Goal: Information Seeking & Learning: Learn about a topic

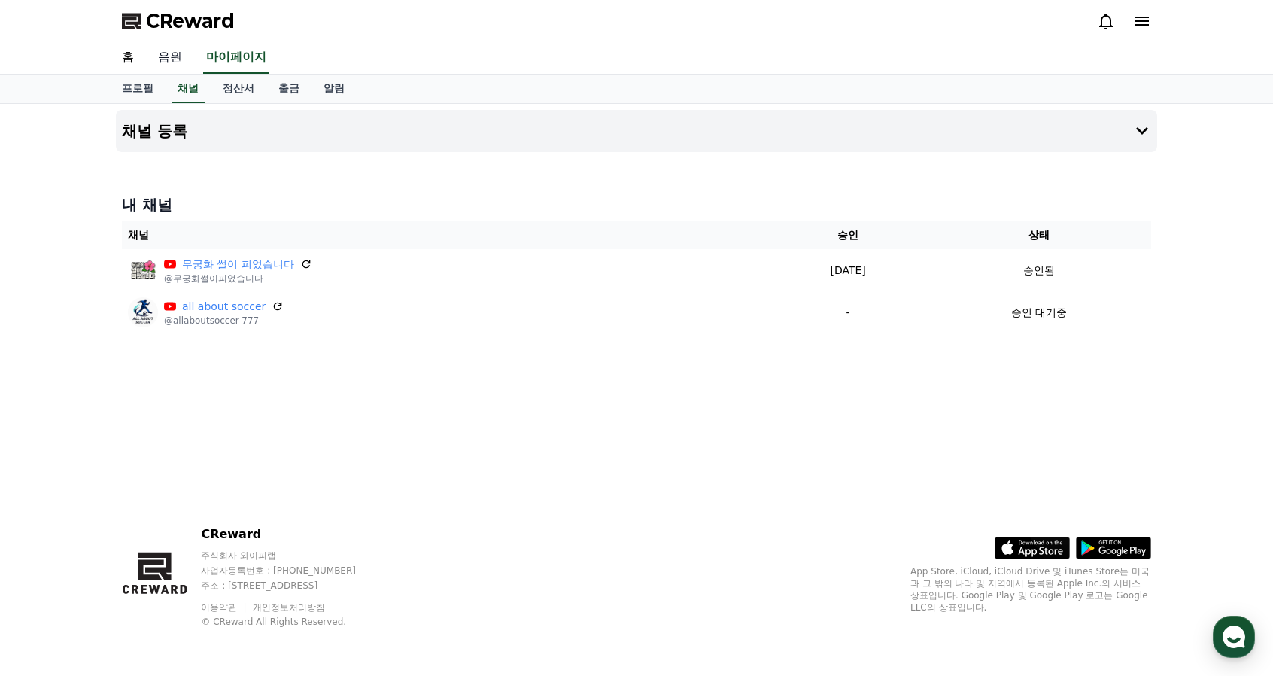
click at [175, 65] on link "음원" at bounding box center [170, 58] width 48 height 32
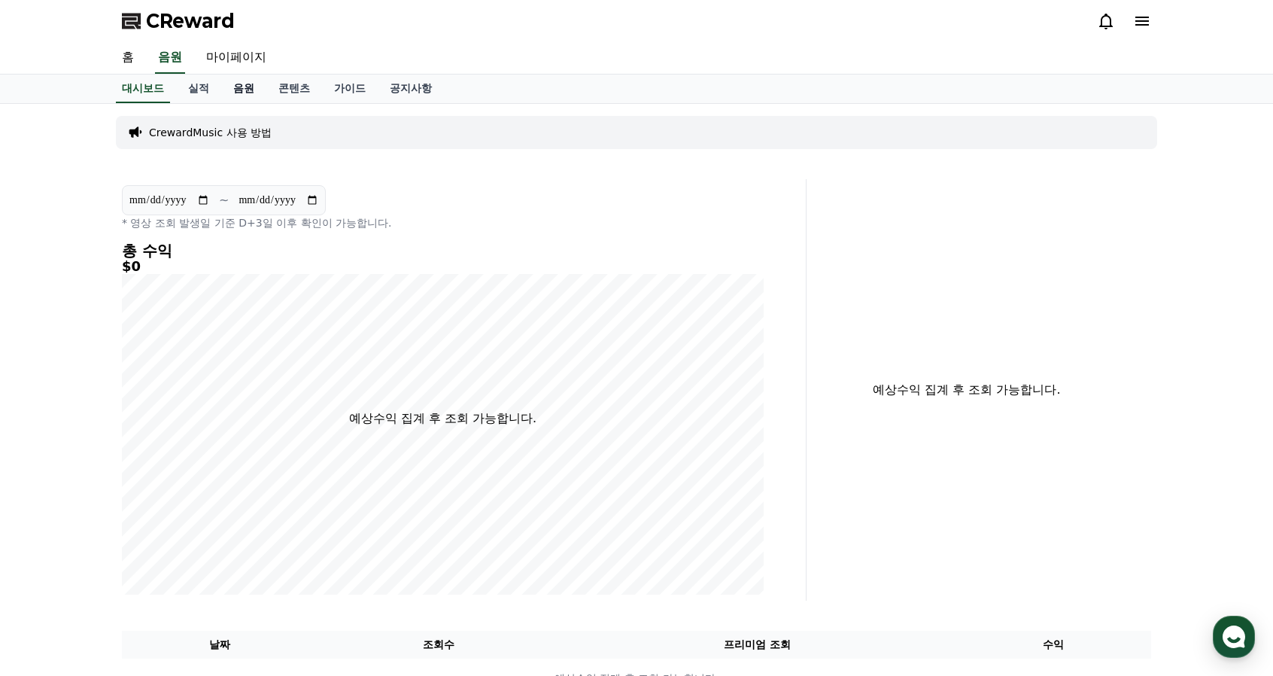
click at [239, 89] on link "음원" at bounding box center [243, 89] width 45 height 29
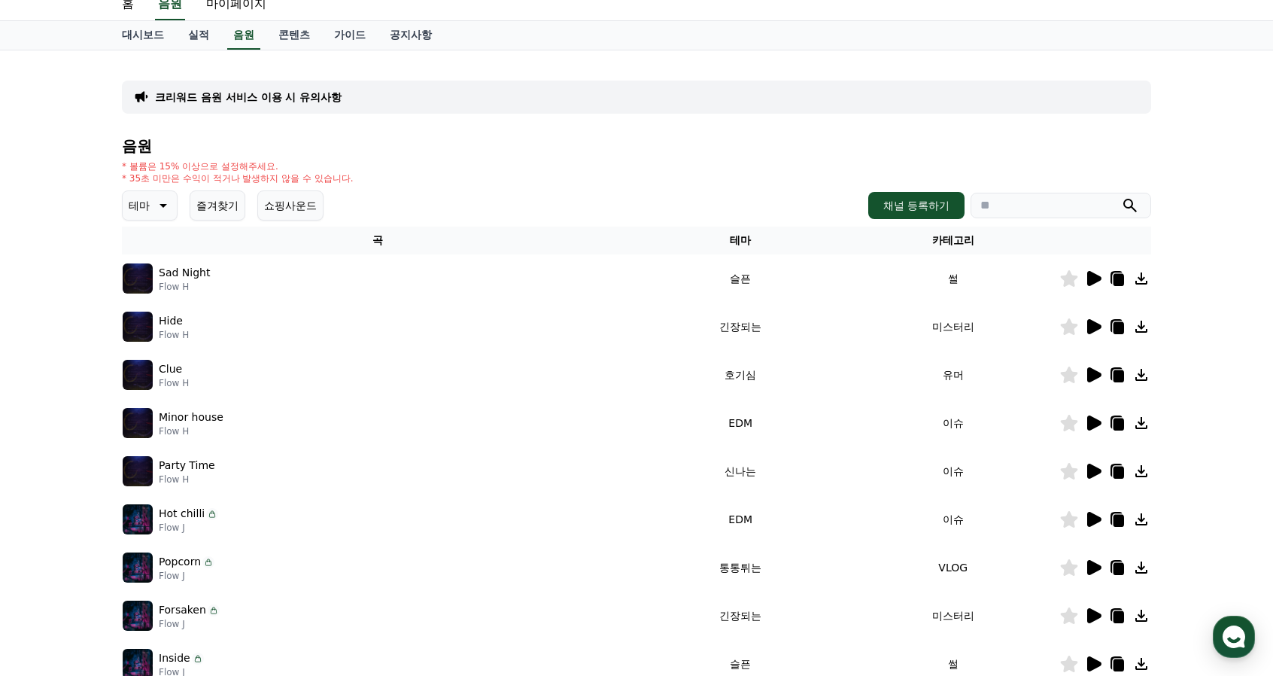
scroll to position [75, 0]
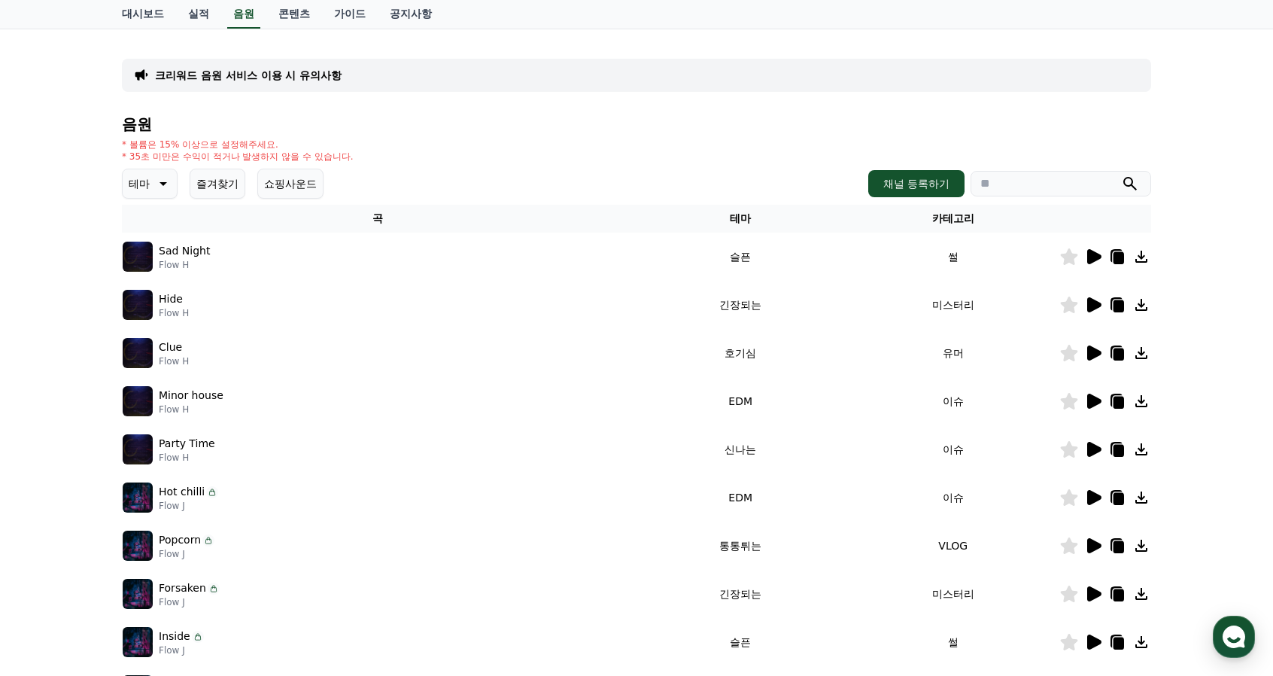
click at [1090, 257] on icon at bounding box center [1095, 256] width 14 height 15
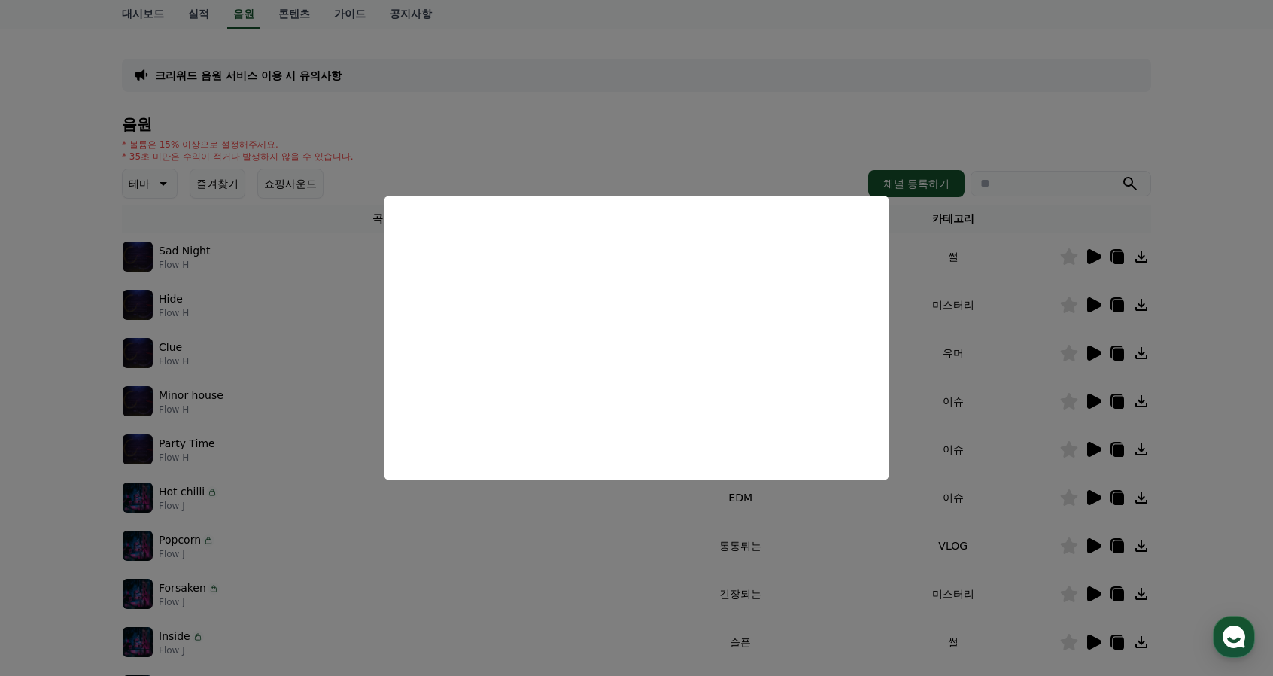
click at [705, 142] on button "close modal" at bounding box center [636, 338] width 1273 height 676
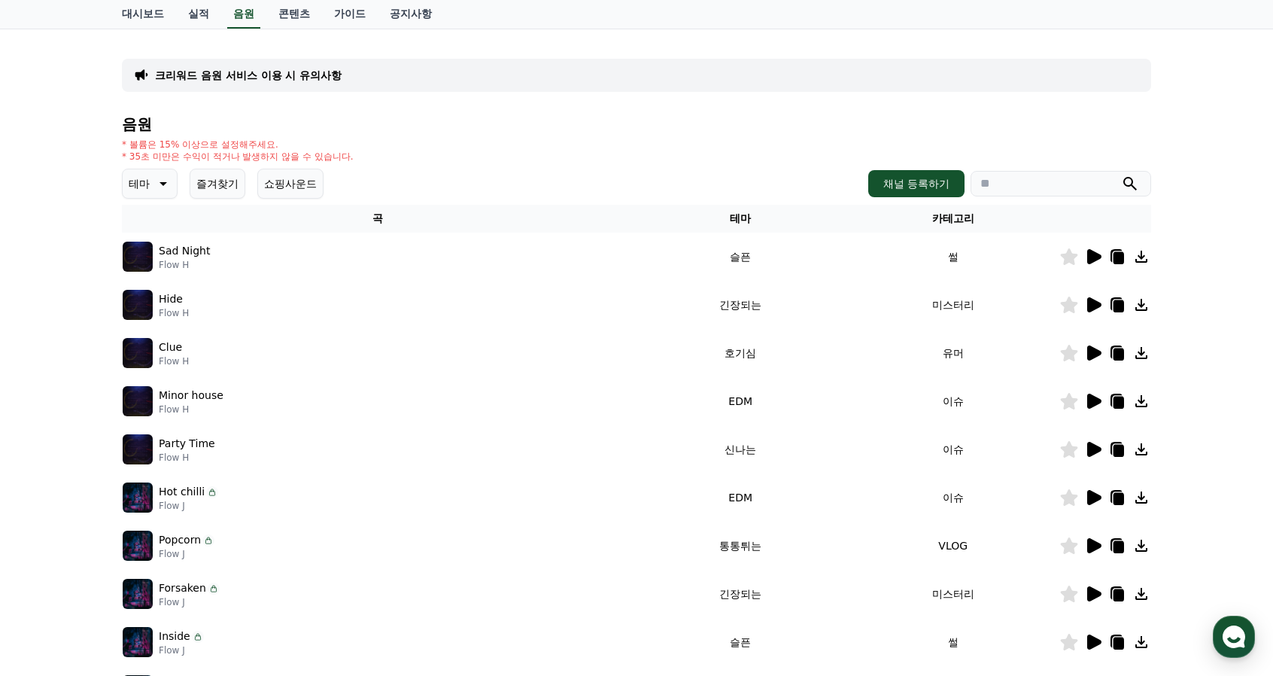
click at [162, 189] on icon at bounding box center [162, 184] width 18 height 18
click at [459, 108] on div "크리워드 음원 서비스 이용 시 유의사항 음원 * 볼륨은 15% 이상으로 설정해주세요. * 35초 미만은 수익이 적거나 발생하지 않을 수 있습니…" at bounding box center [637, 393] width 1030 height 704
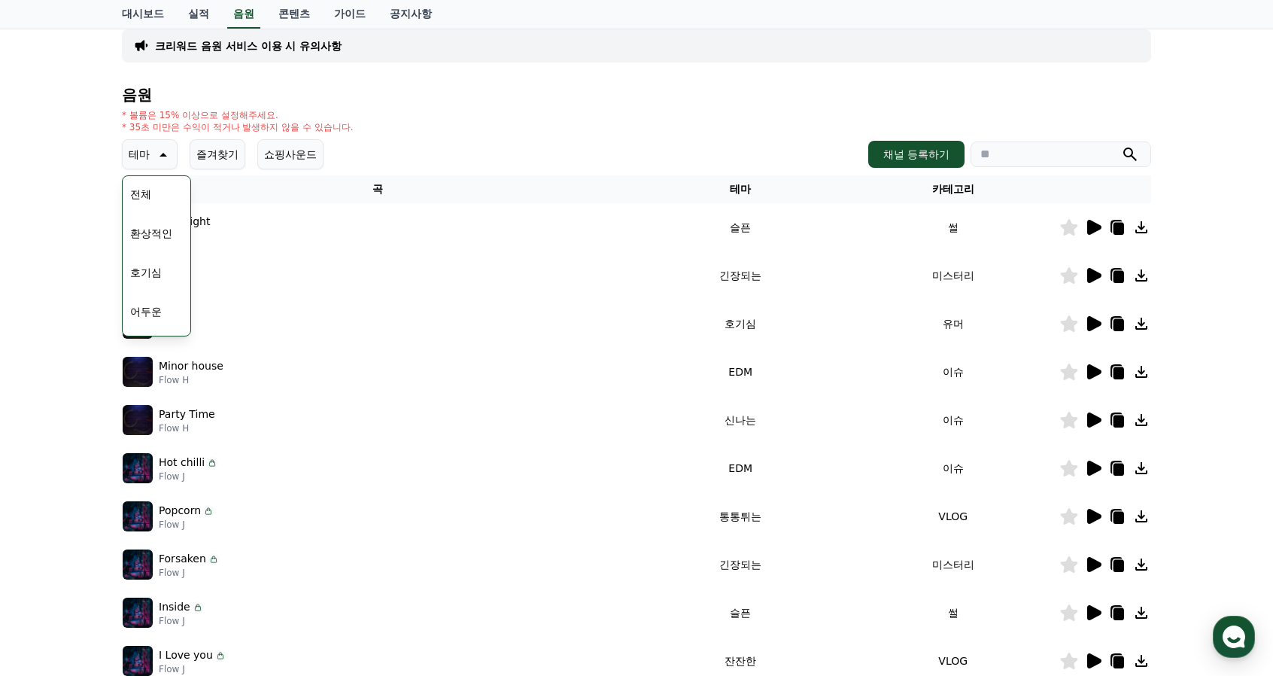
scroll to position [151, 0]
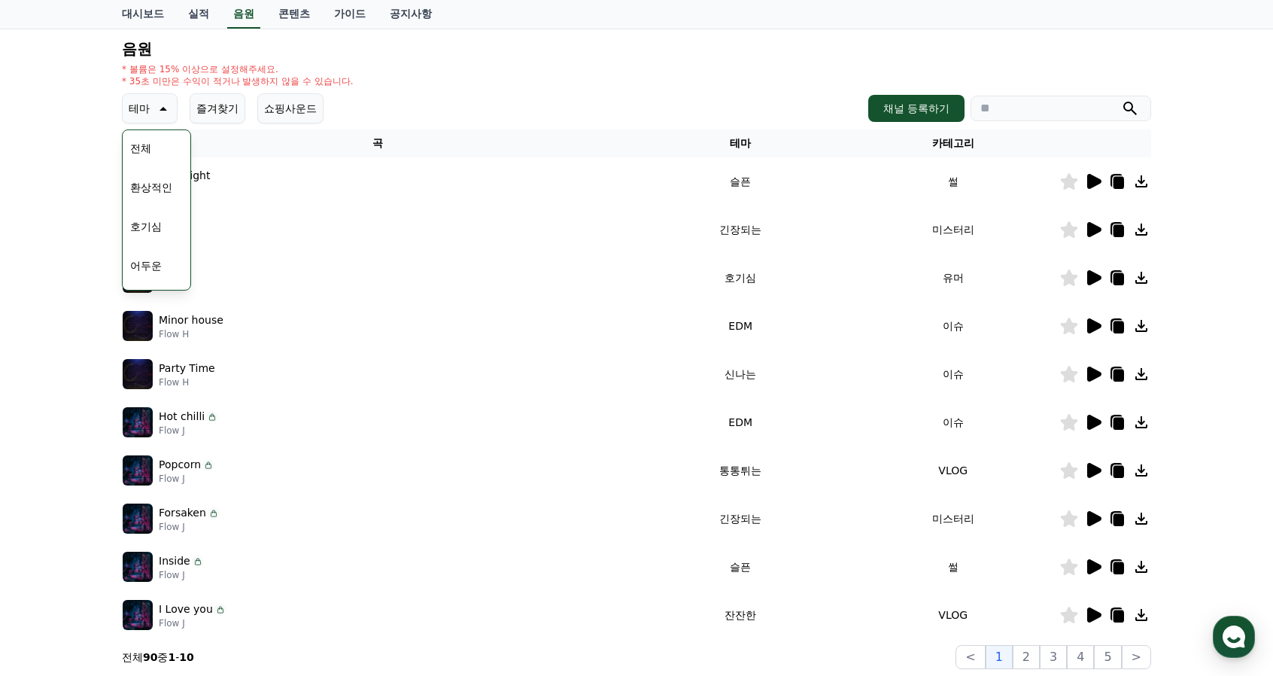
click at [1087, 232] on icon at bounding box center [1094, 230] width 18 height 18
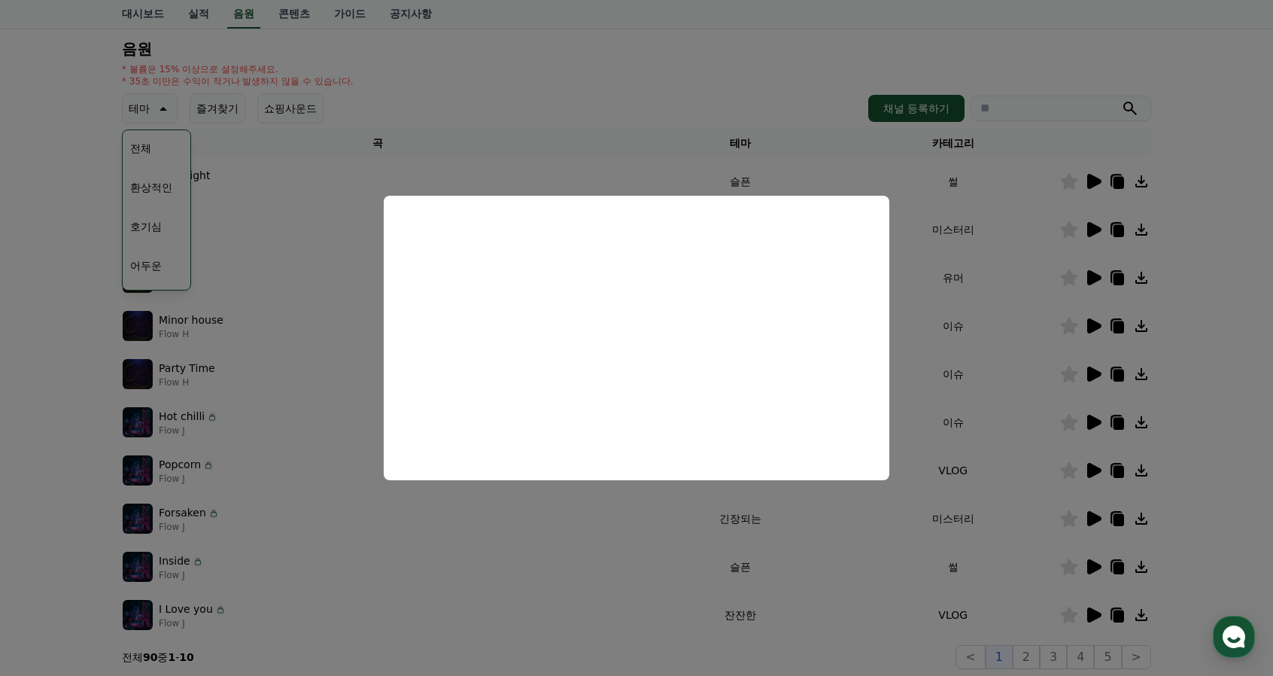
click at [756, 102] on button "close modal" at bounding box center [636, 338] width 1273 height 676
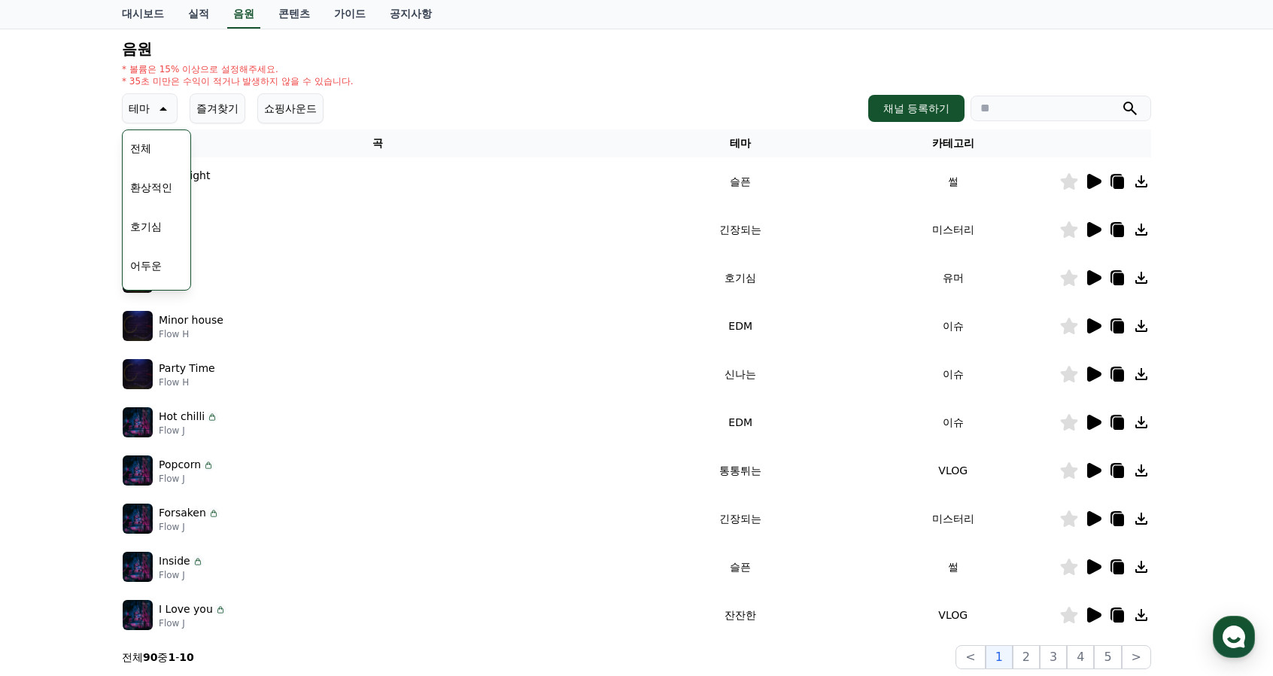
click at [148, 189] on button "환상적인" at bounding box center [151, 187] width 54 height 33
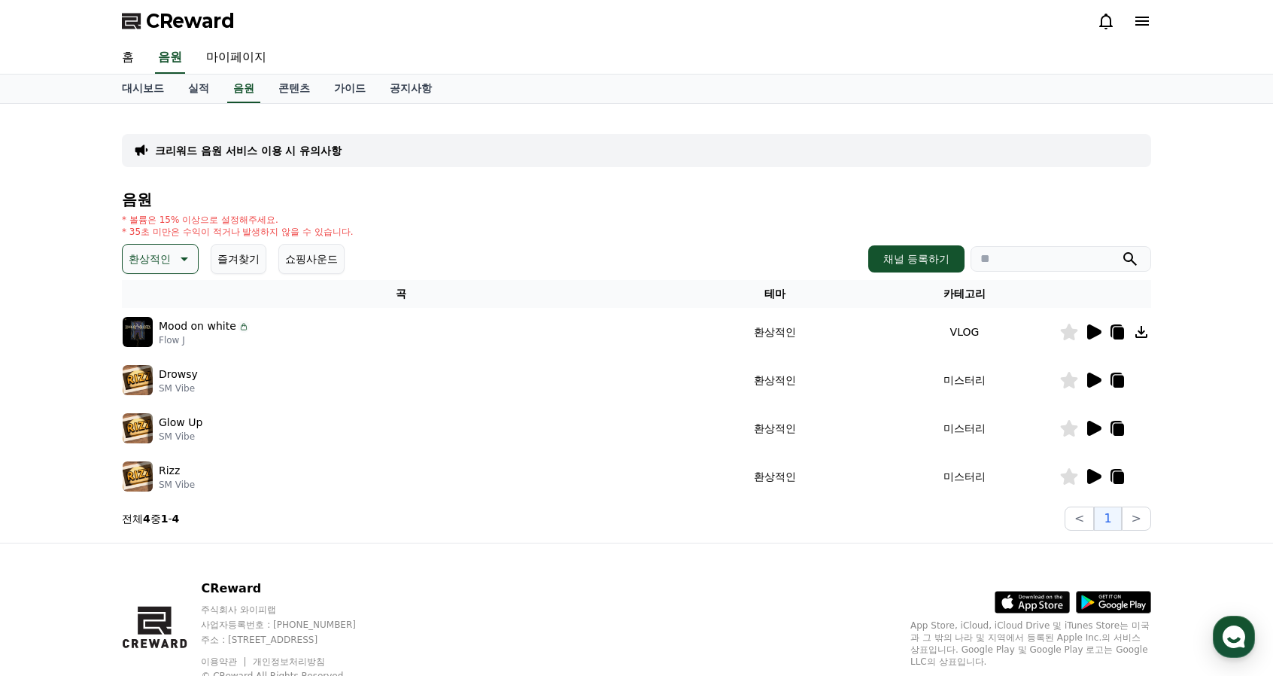
click at [1090, 330] on icon at bounding box center [1095, 331] width 14 height 15
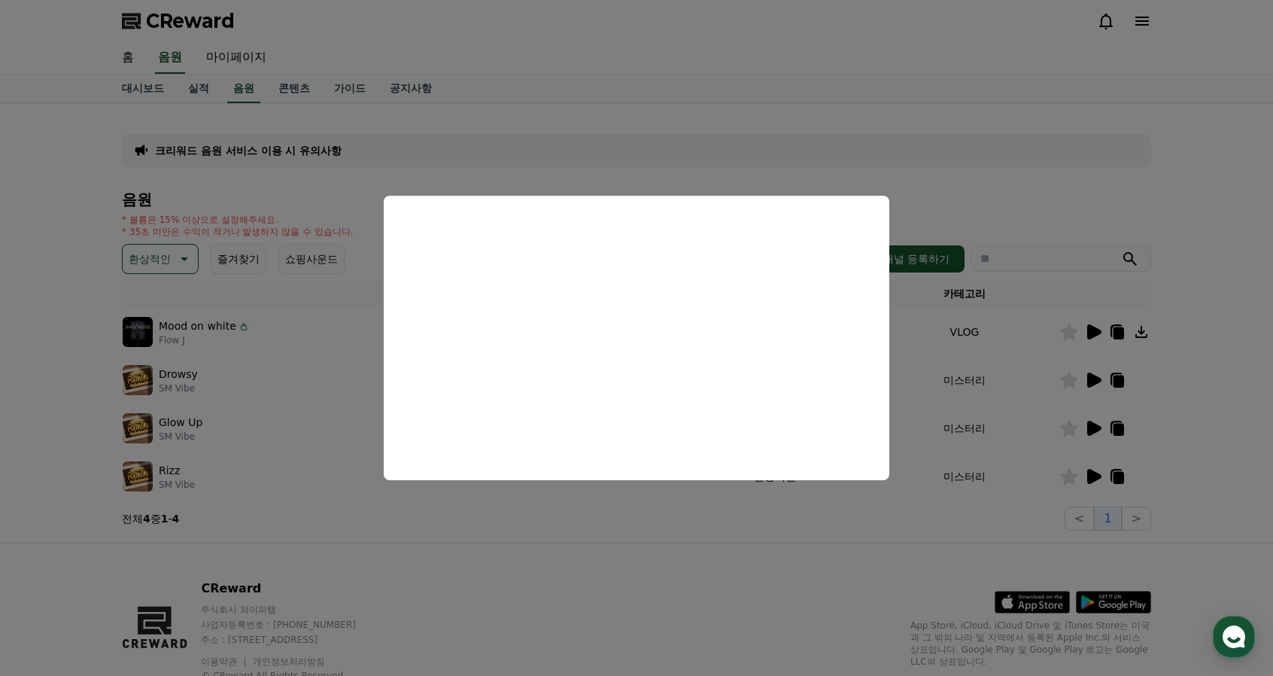
click at [846, 120] on button "close modal" at bounding box center [636, 338] width 1273 height 676
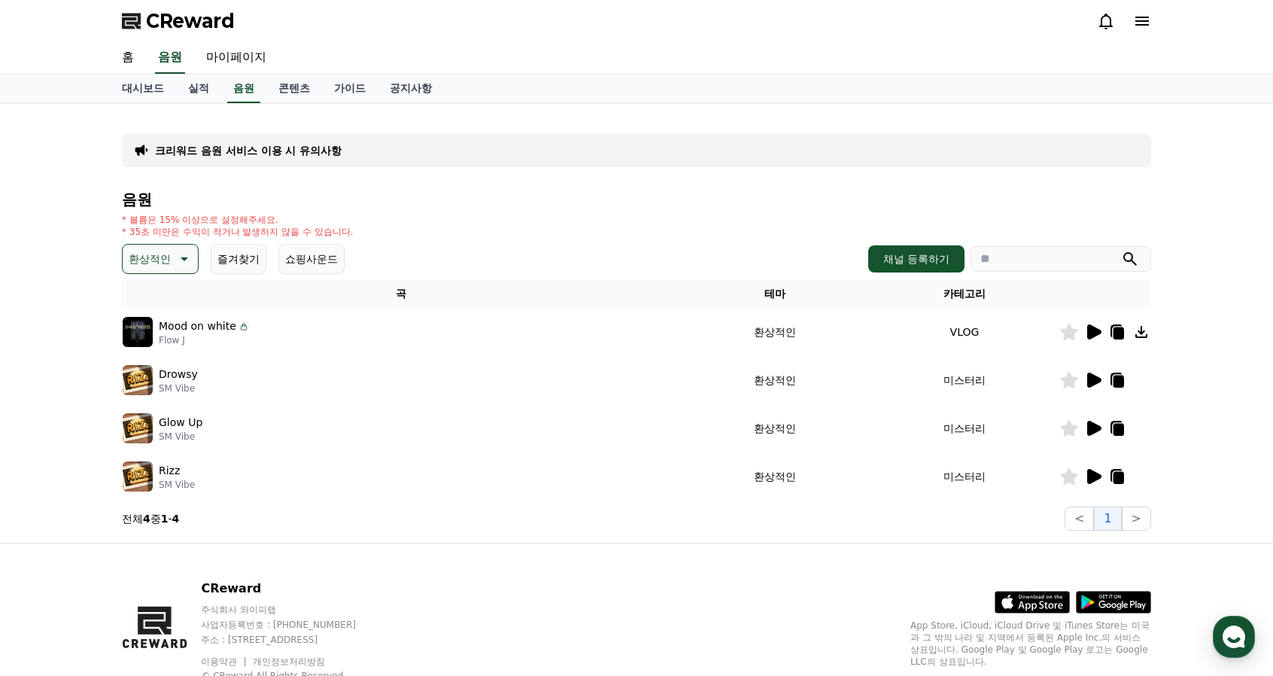
click at [151, 264] on p "환상적인" at bounding box center [150, 258] width 42 height 21
click at [155, 308] on button "밝은" at bounding box center [140, 304] width 33 height 33
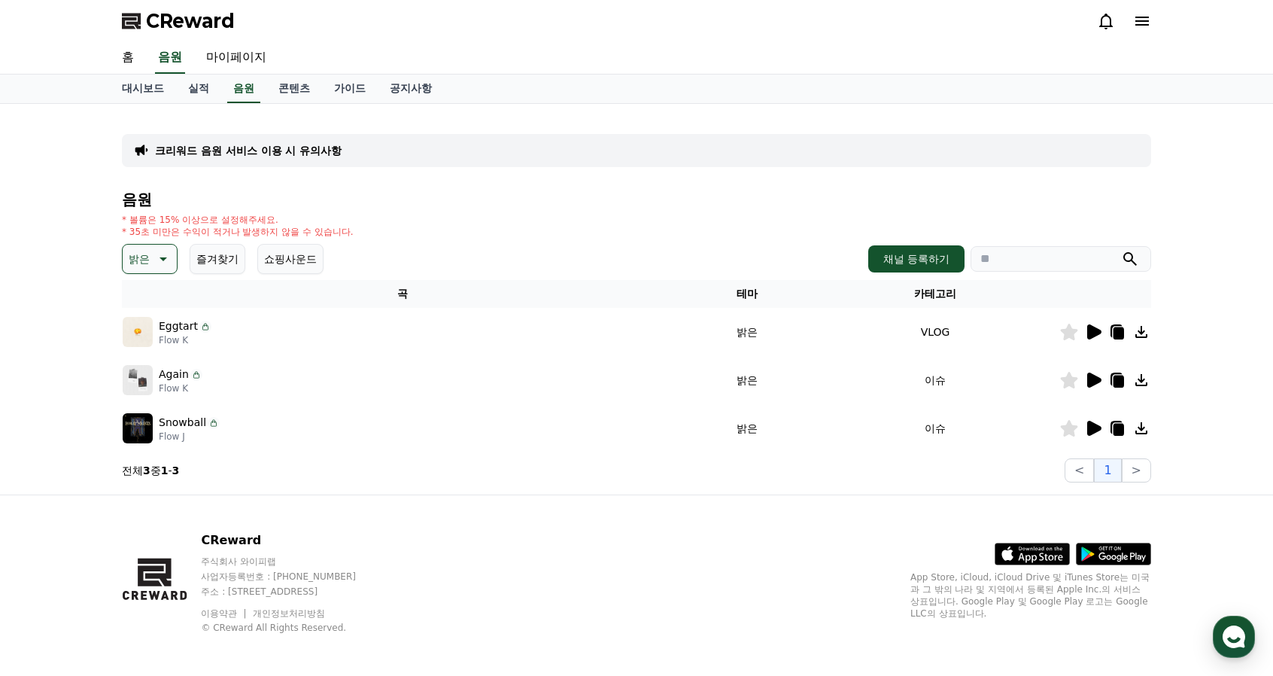
click at [1091, 327] on icon at bounding box center [1095, 331] width 14 height 15
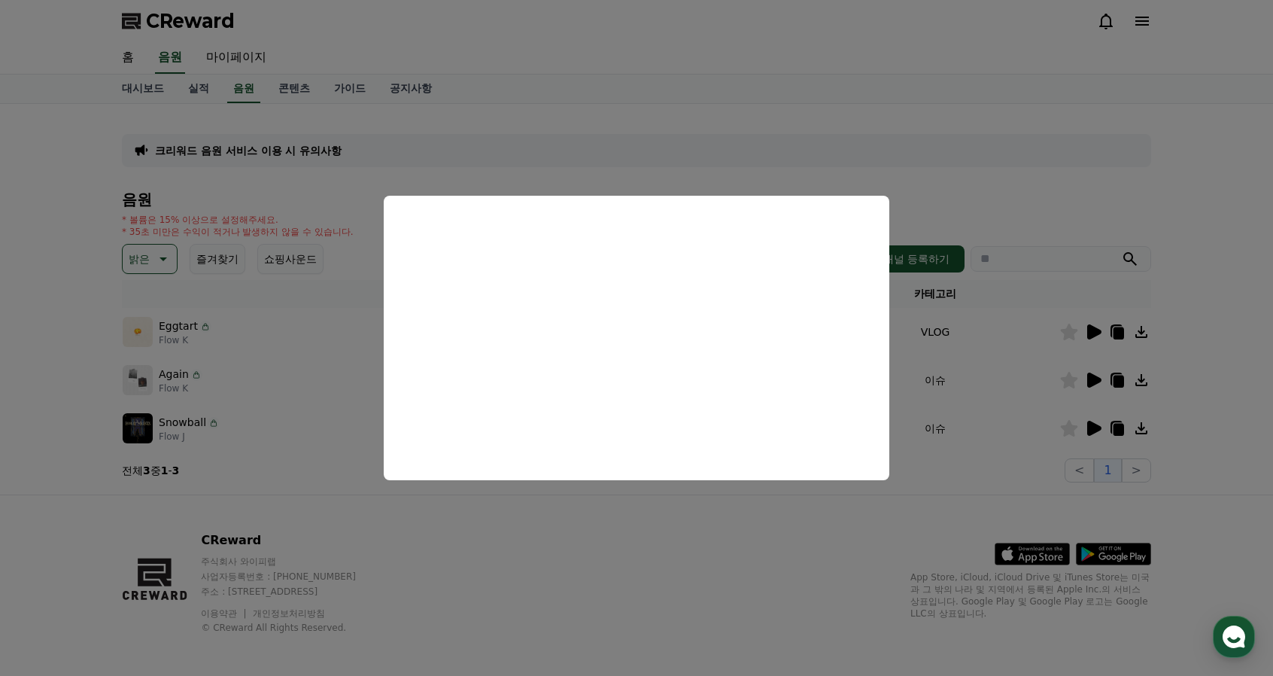
click at [634, 151] on button "close modal" at bounding box center [636, 338] width 1273 height 676
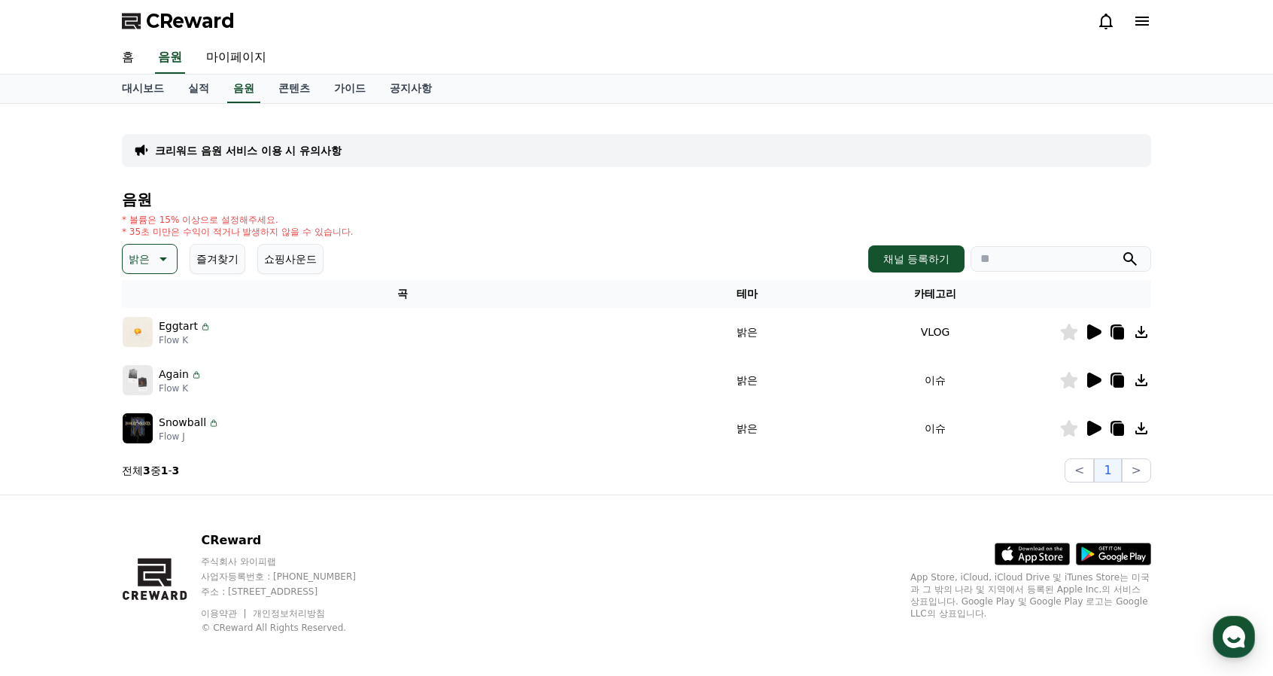
click at [151, 272] on button "밝은" at bounding box center [150, 259] width 56 height 30
click at [157, 348] on button "그루브" at bounding box center [146, 355] width 44 height 33
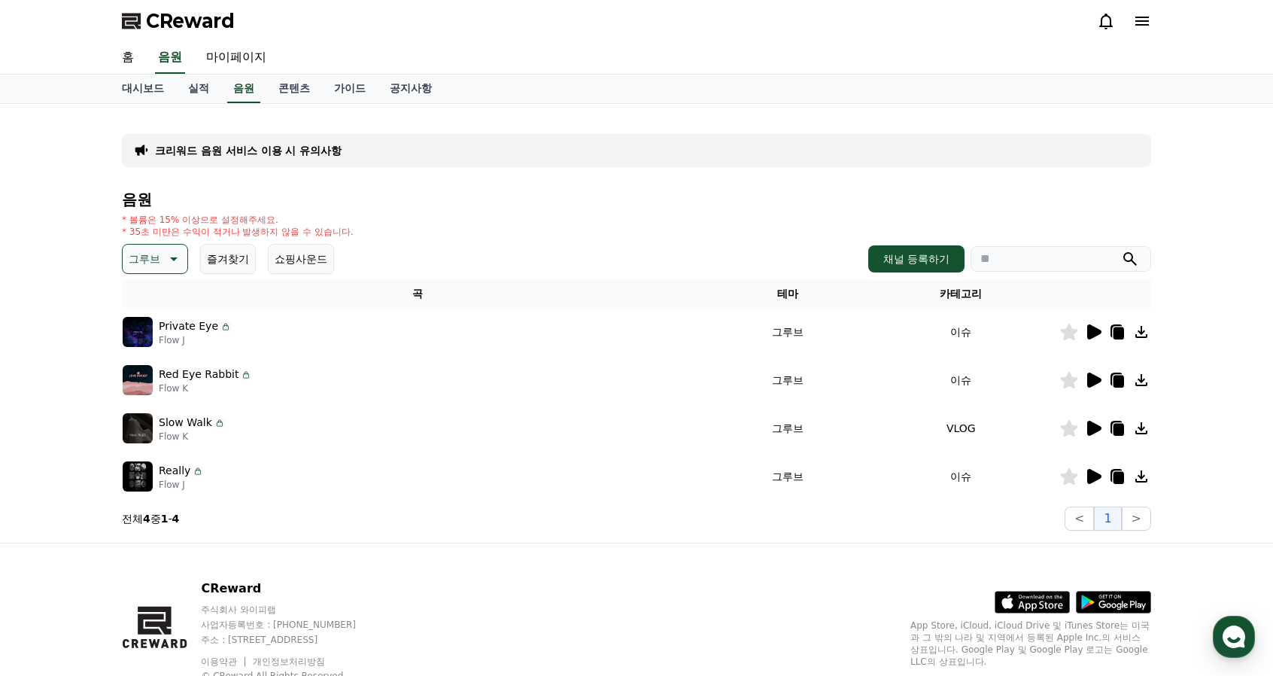
click at [1085, 330] on icon at bounding box center [1094, 332] width 18 height 18
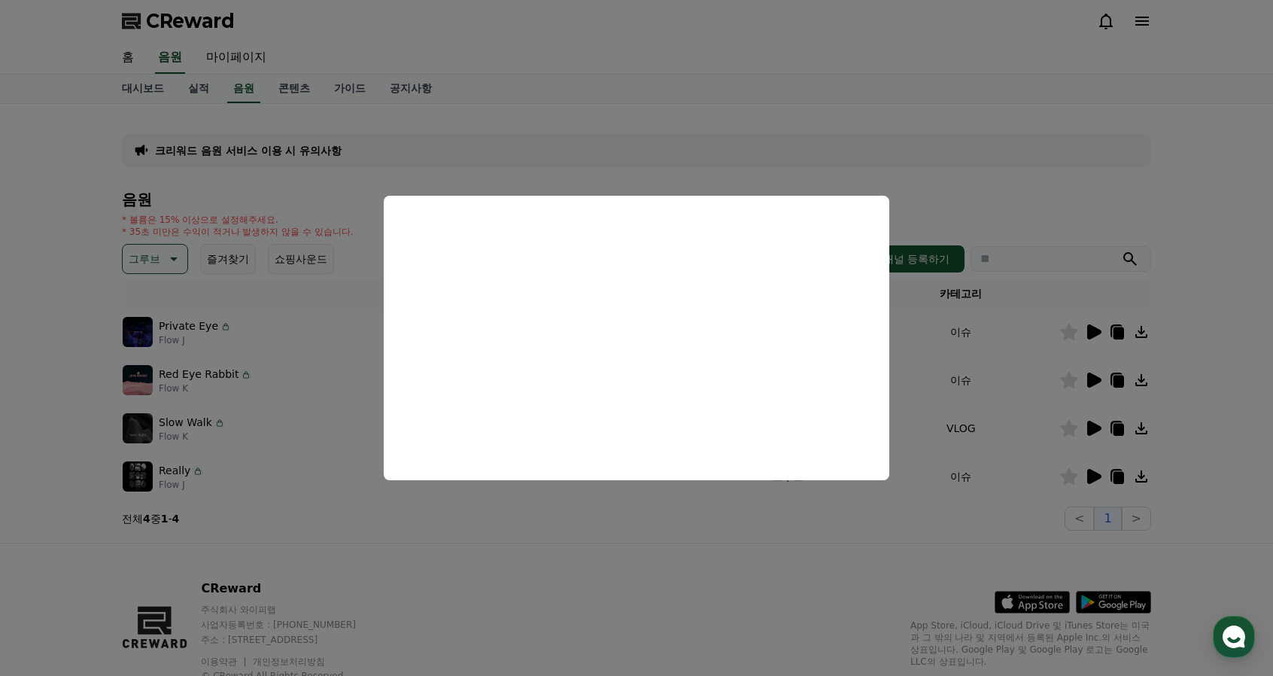
click at [885, 159] on button "close modal" at bounding box center [636, 338] width 1273 height 676
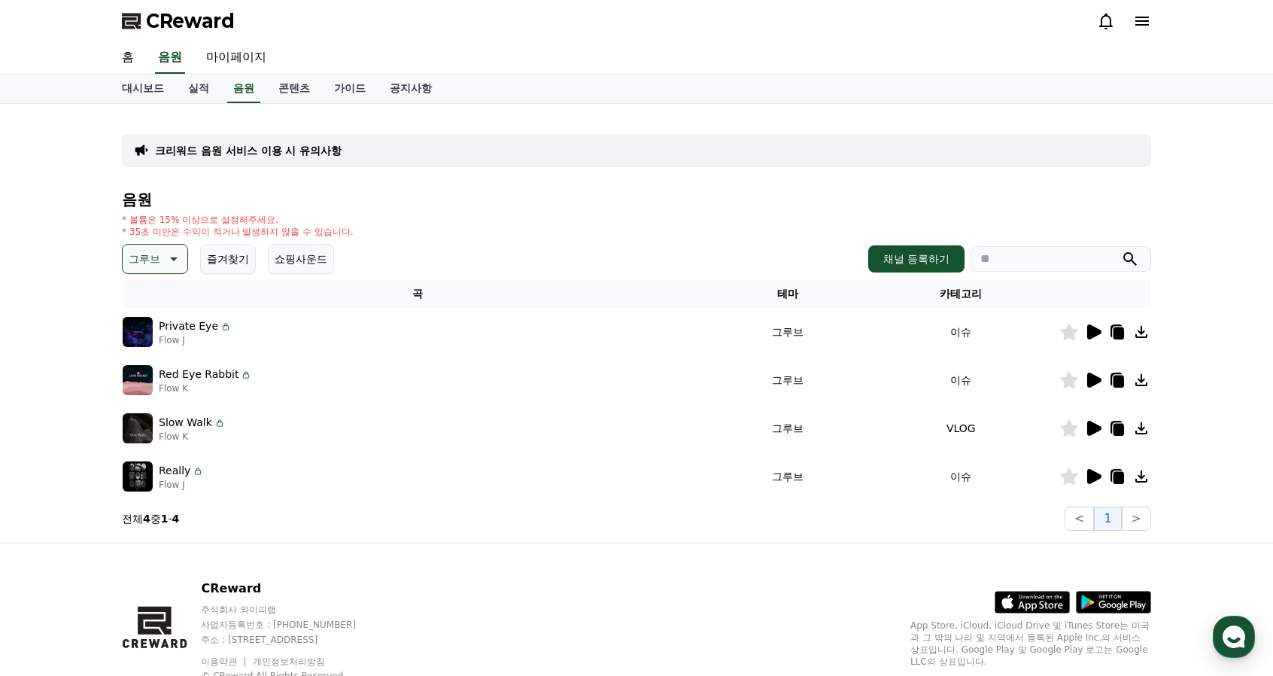
click at [1093, 379] on icon at bounding box center [1095, 380] width 14 height 15
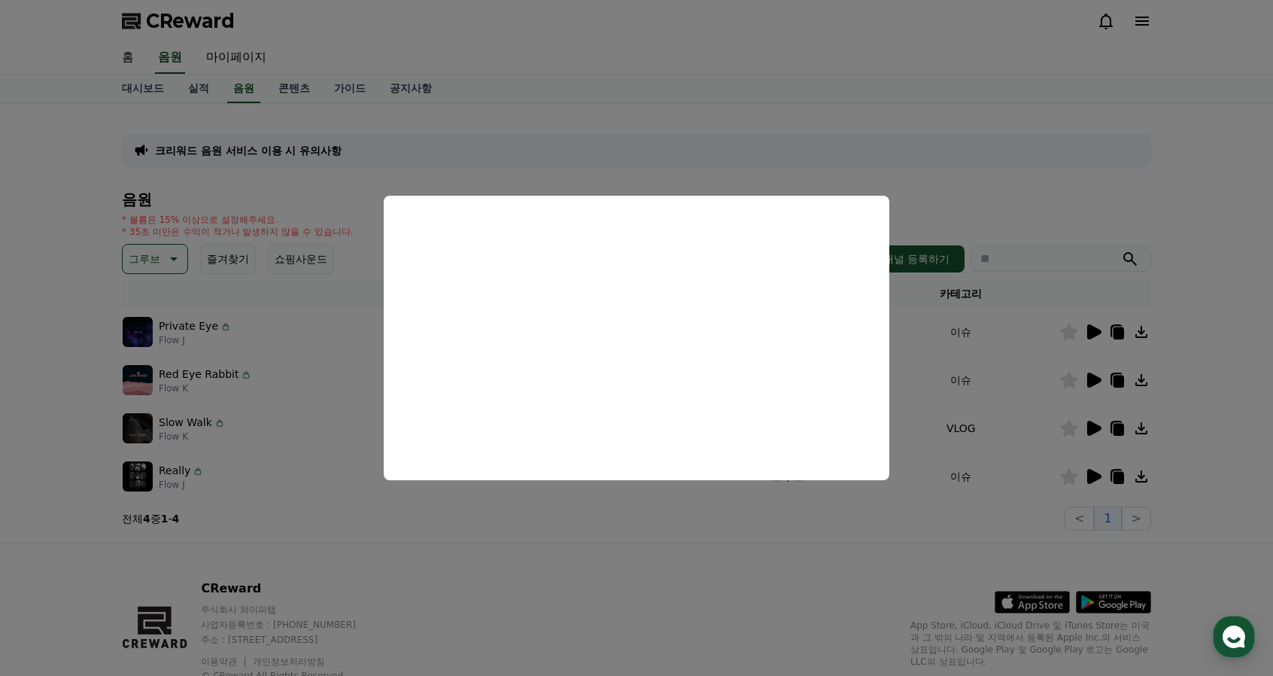
click at [1002, 183] on button "close modal" at bounding box center [636, 338] width 1273 height 676
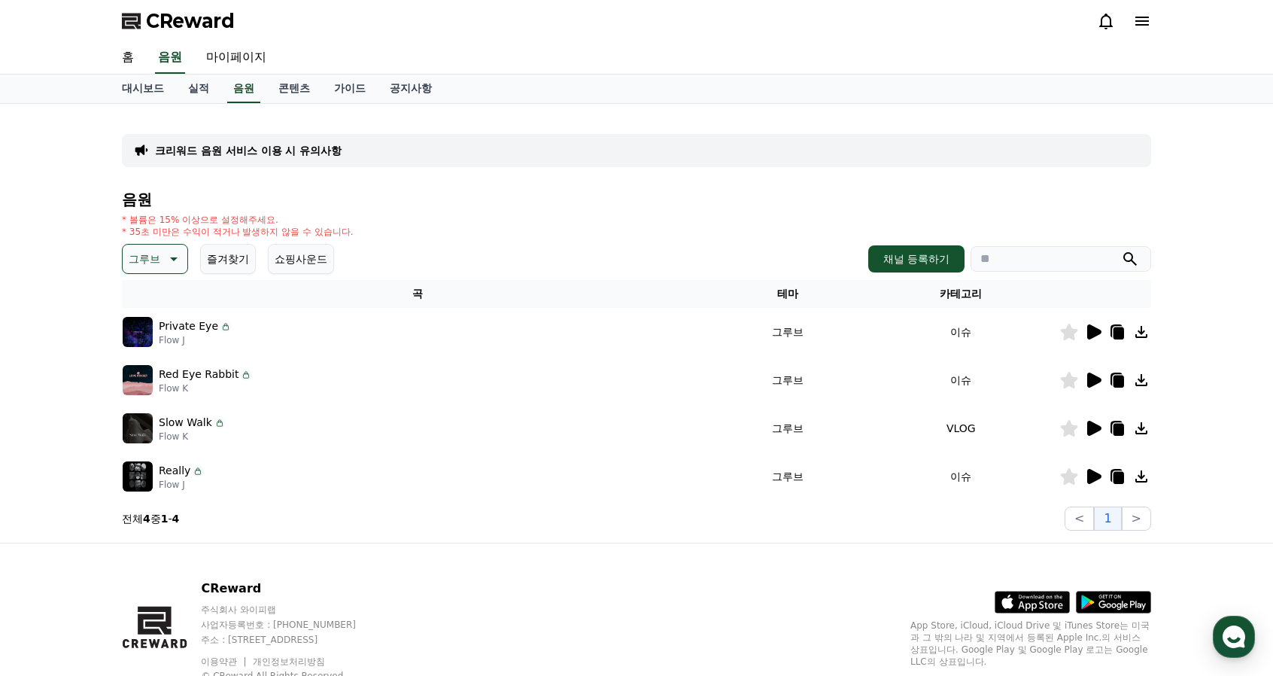
click at [1078, 424] on icon at bounding box center [1069, 428] width 18 height 17
click at [1085, 429] on icon at bounding box center [1094, 428] width 18 height 18
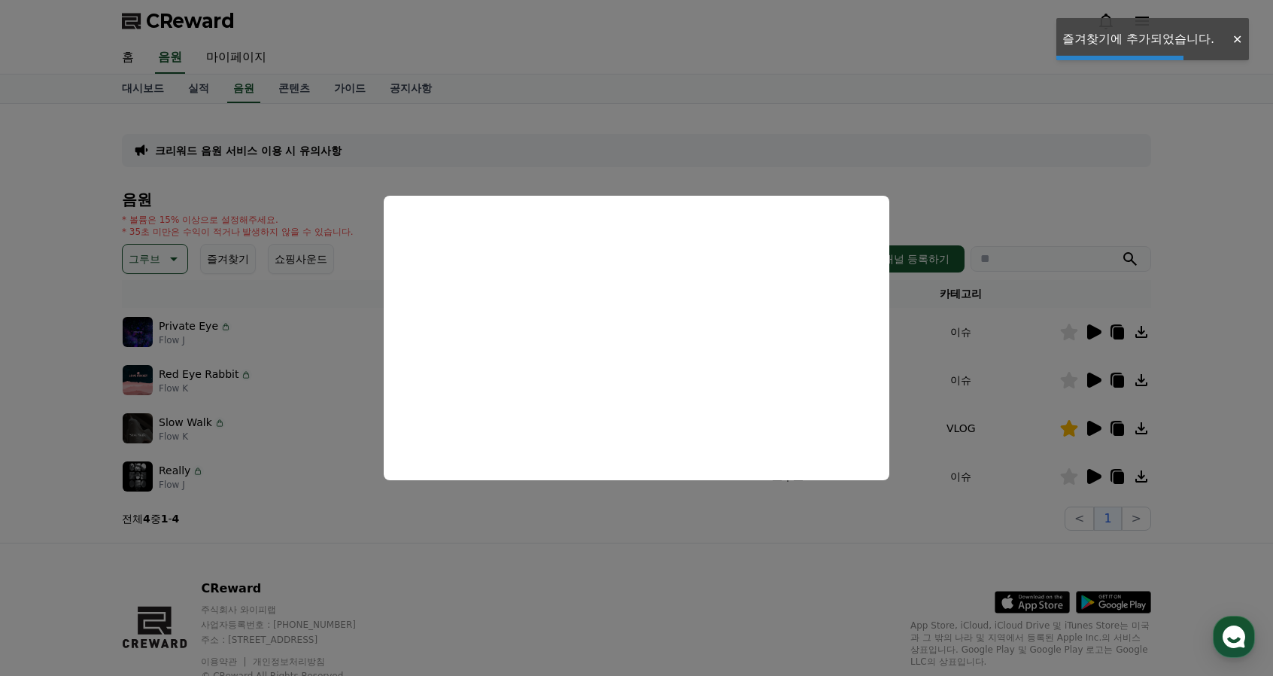
click at [1057, 432] on button "close modal" at bounding box center [636, 338] width 1273 height 676
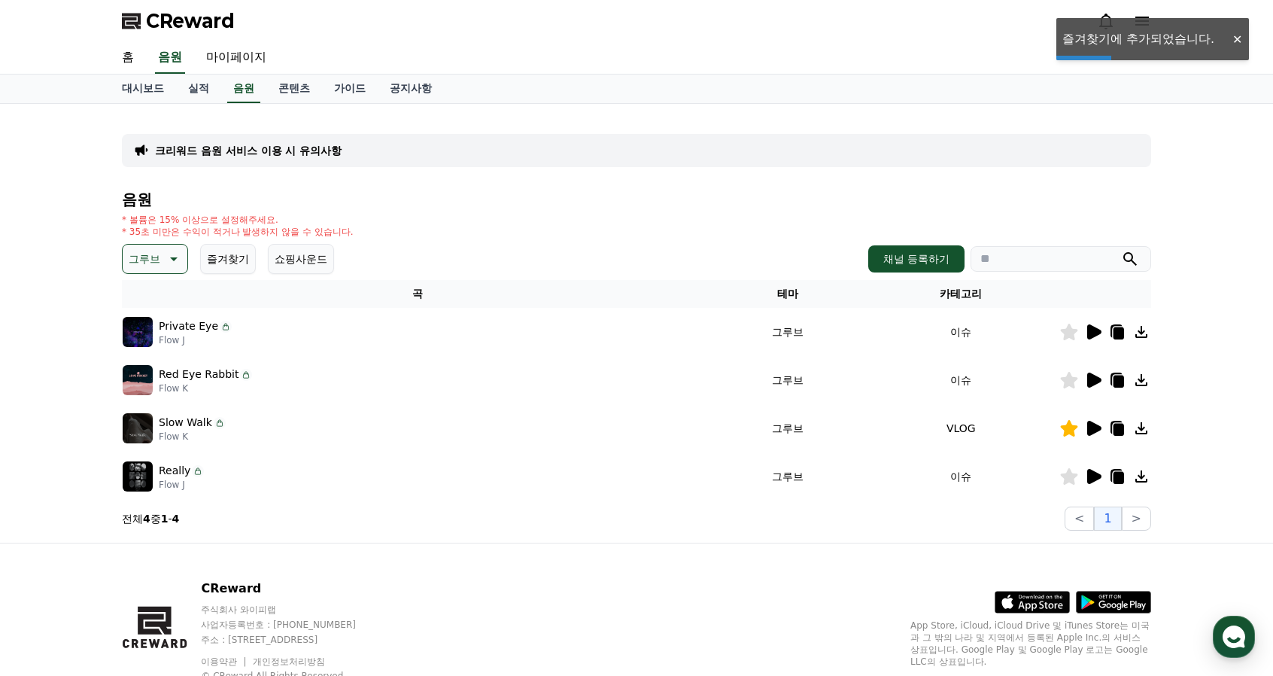
click at [1064, 432] on icon at bounding box center [1069, 428] width 18 height 17
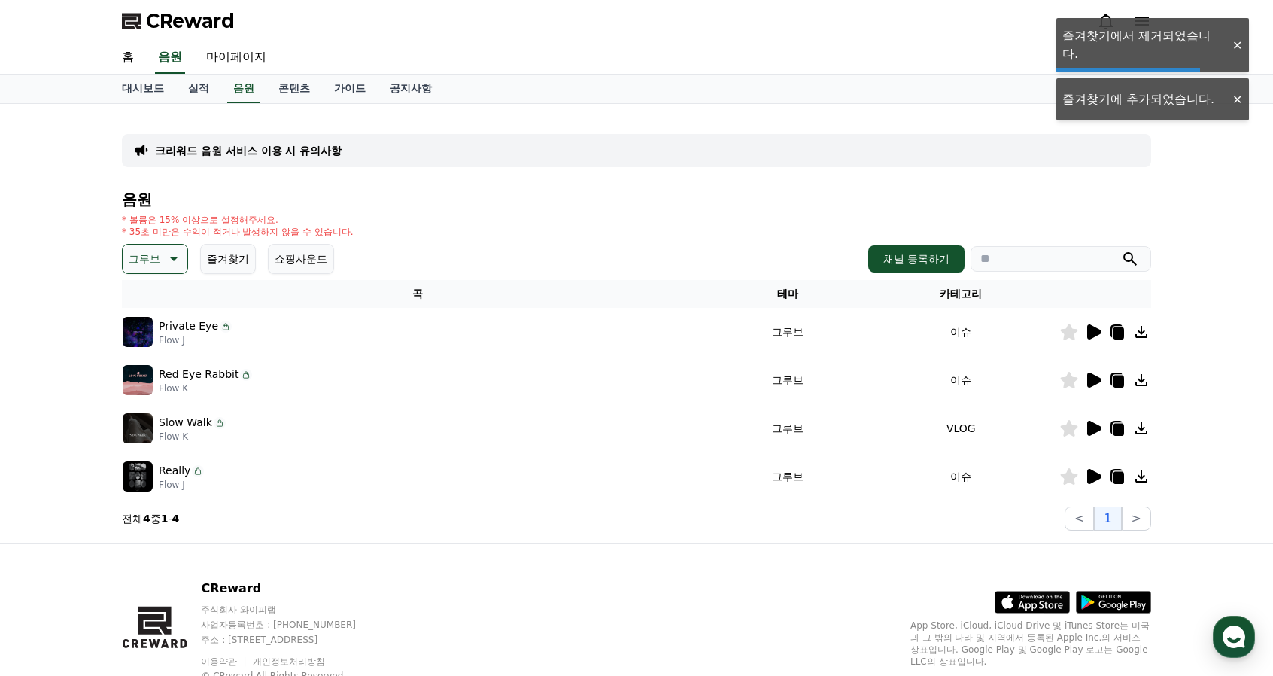
click at [1088, 424] on icon at bounding box center [1094, 428] width 18 height 18
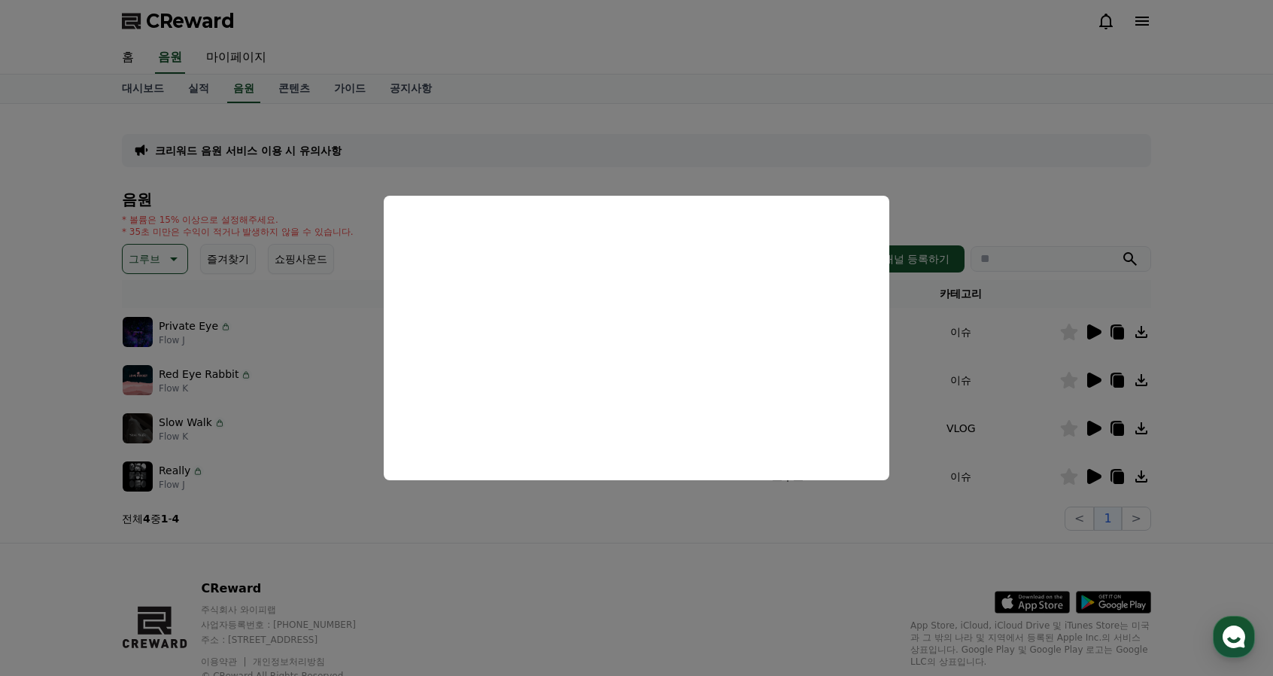
click at [664, 138] on button "close modal" at bounding box center [636, 338] width 1273 height 676
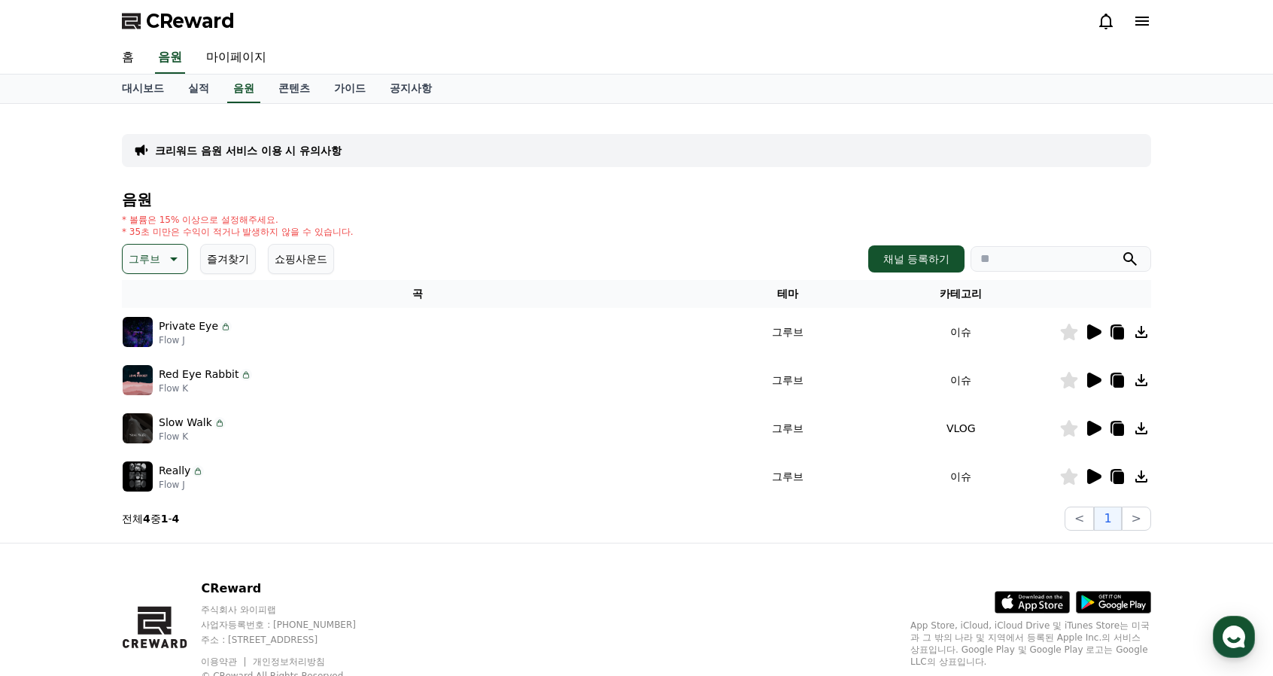
click at [167, 254] on icon at bounding box center [172, 259] width 18 height 18
click at [395, 211] on div "음원 * 볼륨은 15% 이상으로 설정해주세요. * 35초 미만은 수익이 적거나 발생하지 않을 수 있습니다. 그루브 테마 전체 환상적인 호기심 …" at bounding box center [637, 360] width 1030 height 339
click at [262, 205] on h4 "음원" at bounding box center [637, 199] width 1030 height 17
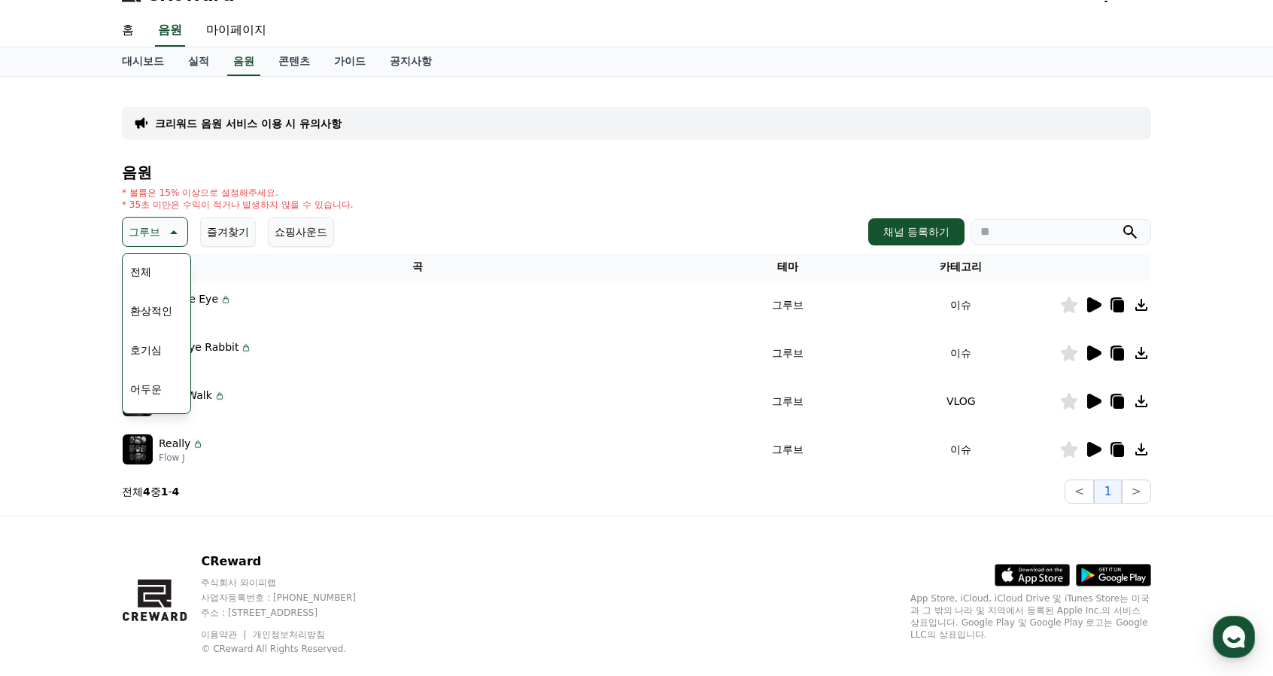
scroll to position [53, 0]
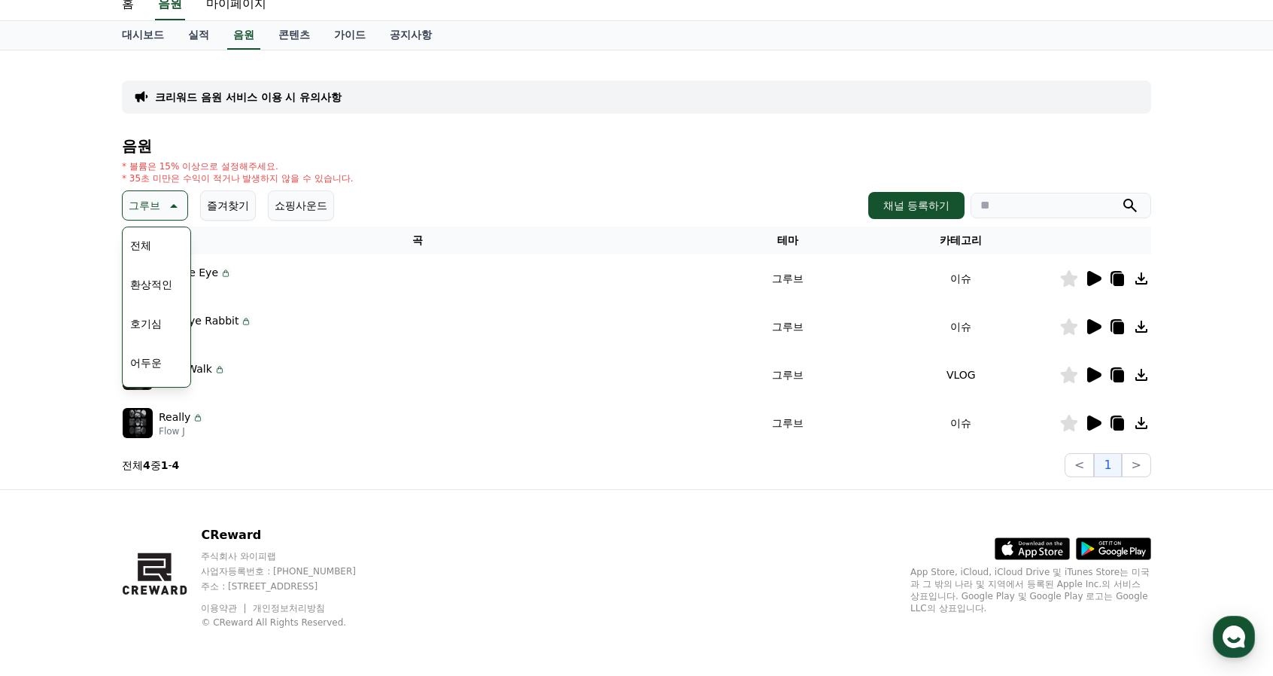
click at [148, 233] on button "전체" at bounding box center [140, 245] width 33 height 33
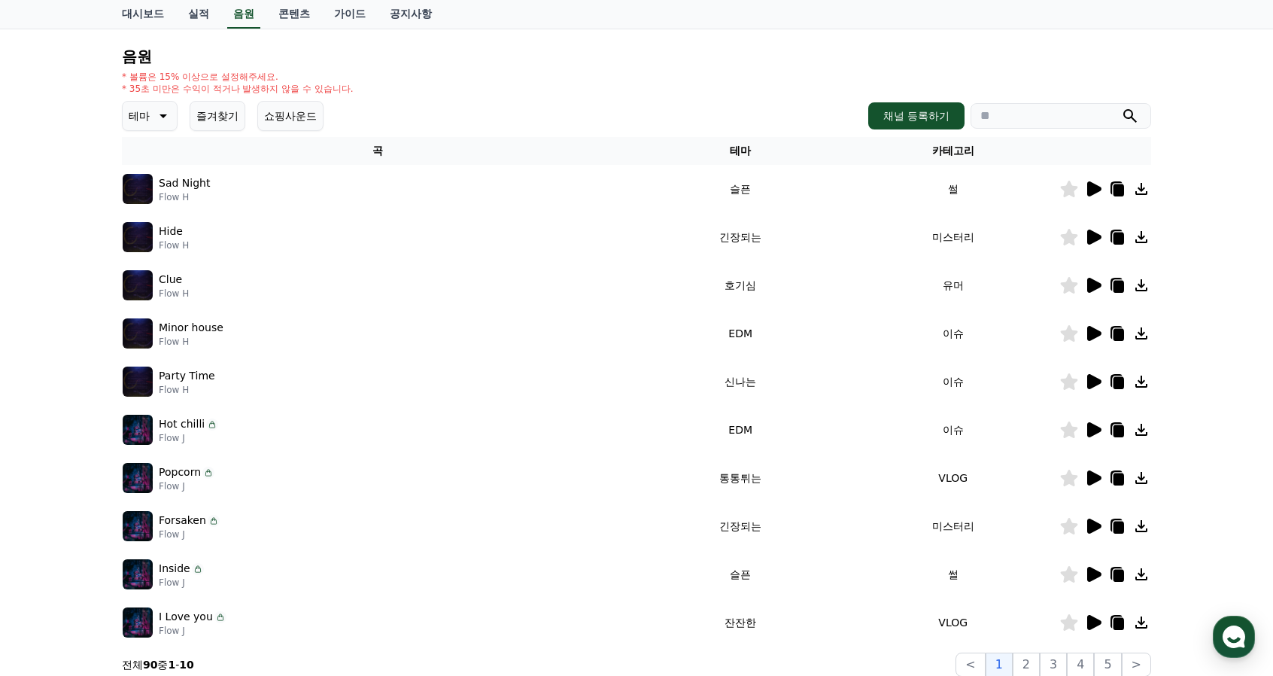
scroll to position [151, 0]
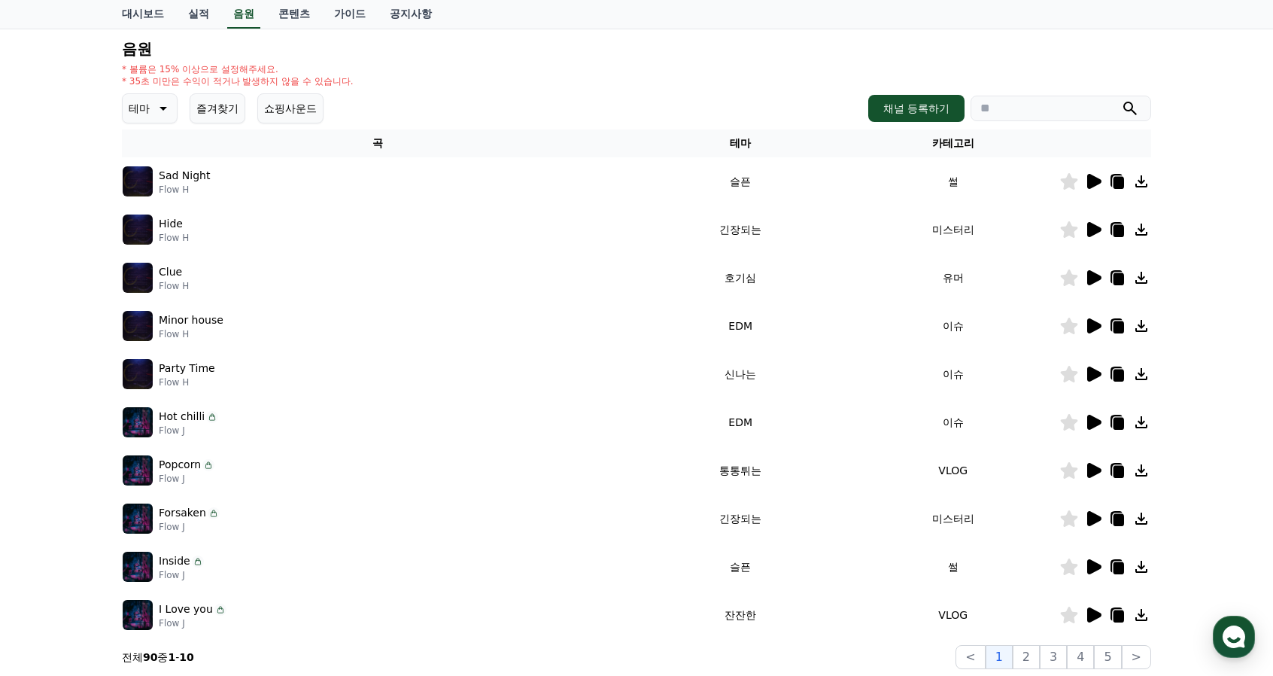
click at [157, 109] on icon at bounding box center [162, 108] width 18 height 18
click at [157, 218] on button "긴장되는" at bounding box center [151, 232] width 54 height 33
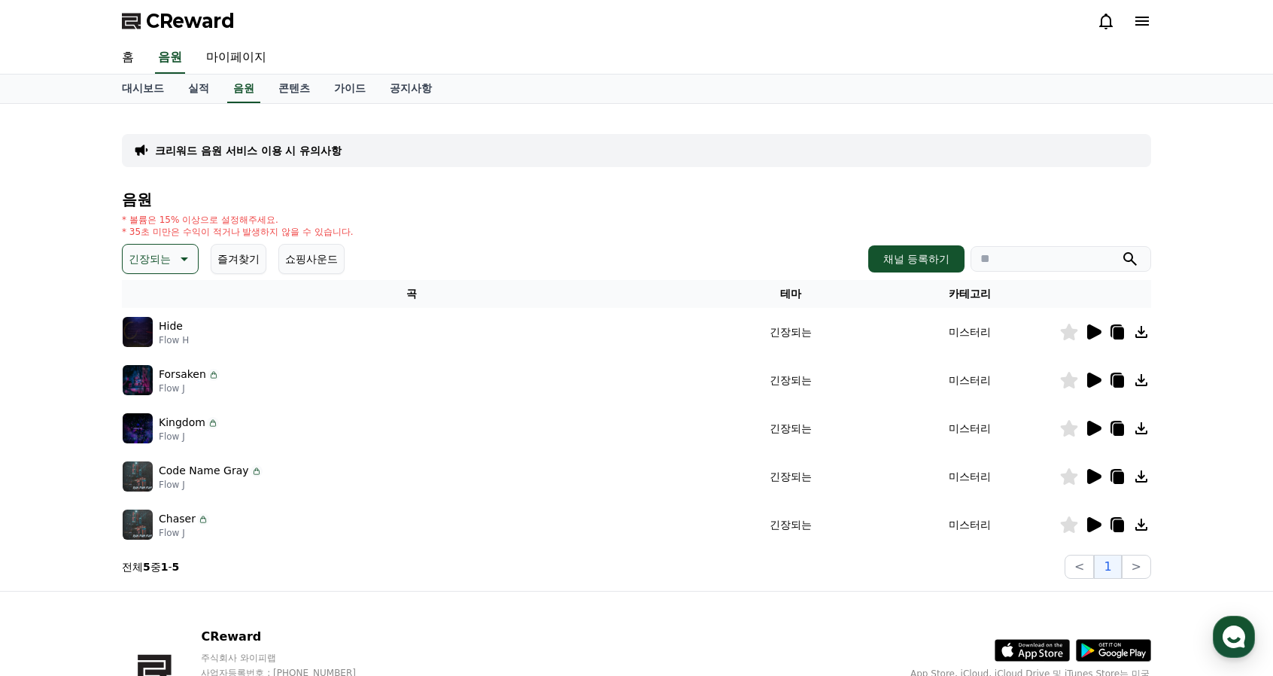
click at [1097, 332] on icon at bounding box center [1095, 331] width 14 height 15
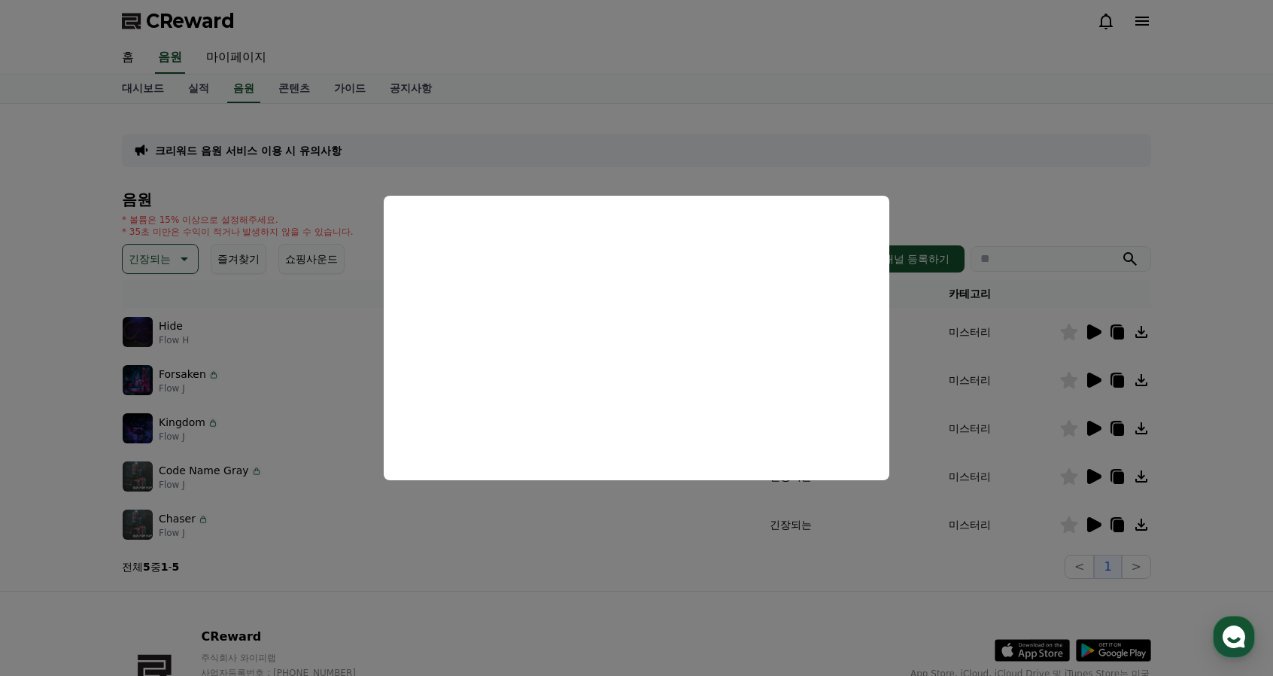
click at [928, 136] on button "close modal" at bounding box center [636, 338] width 1273 height 676
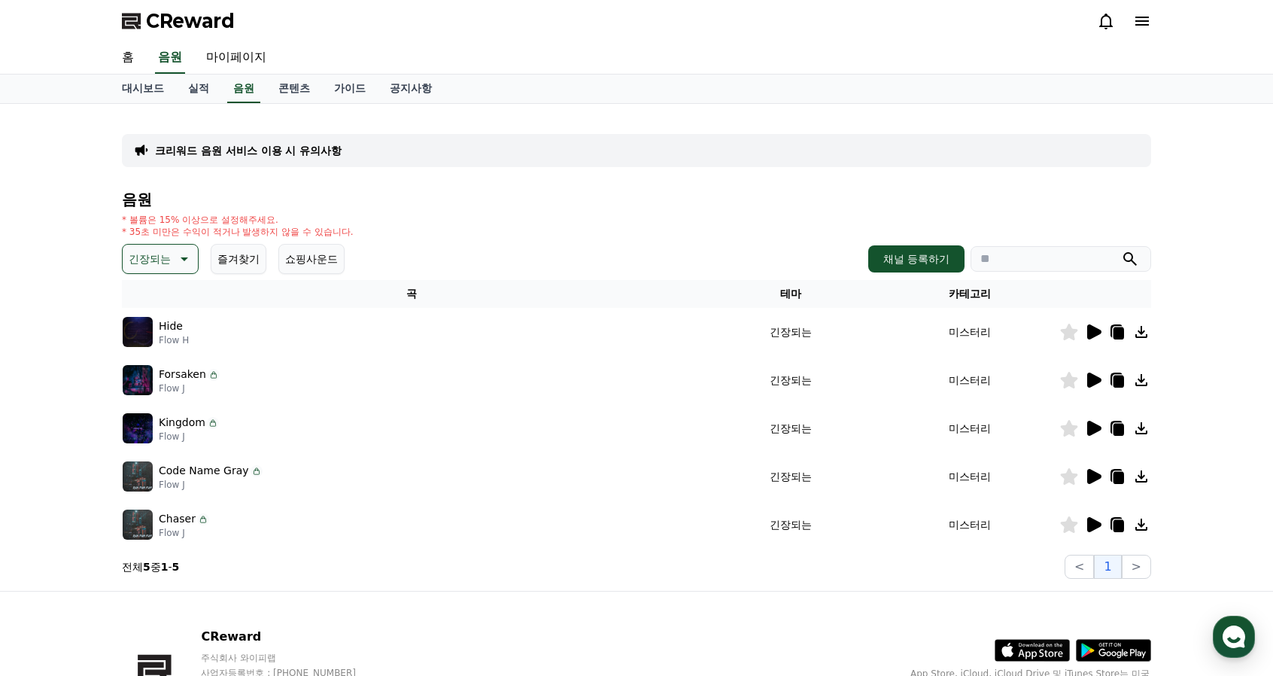
click at [175, 254] on icon at bounding box center [183, 259] width 18 height 18
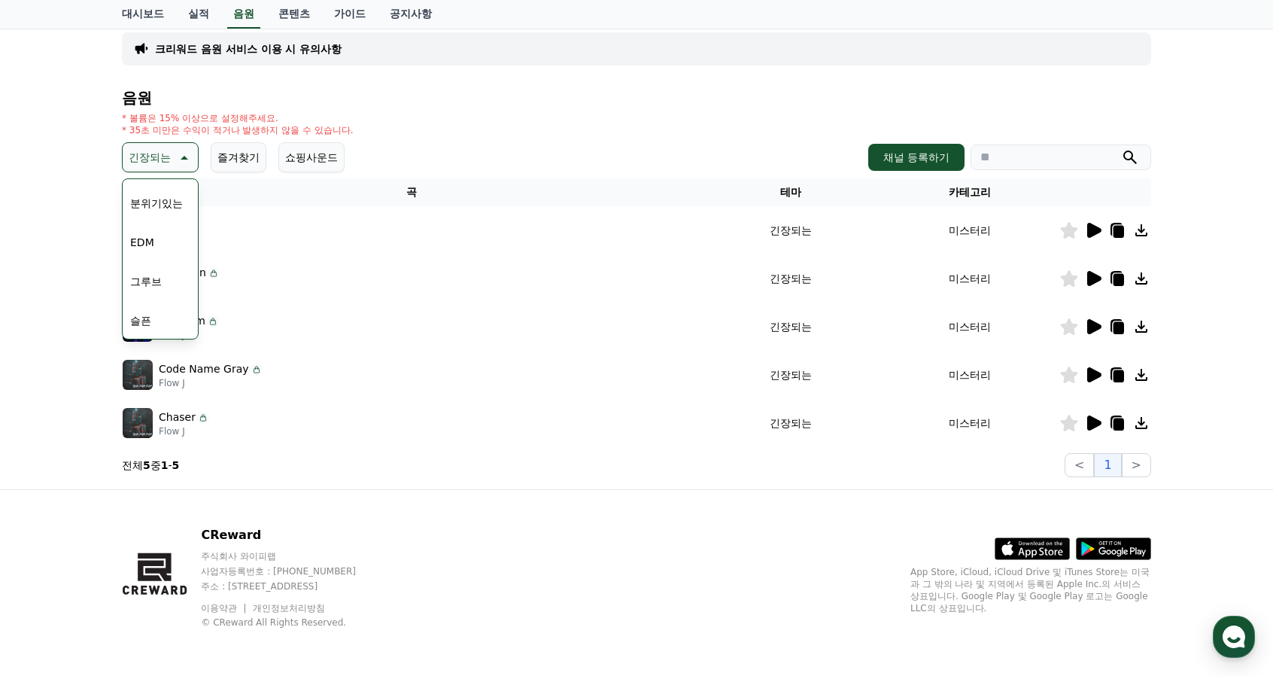
scroll to position [394, 0]
click at [148, 194] on button "즐거움" at bounding box center [146, 194] width 44 height 33
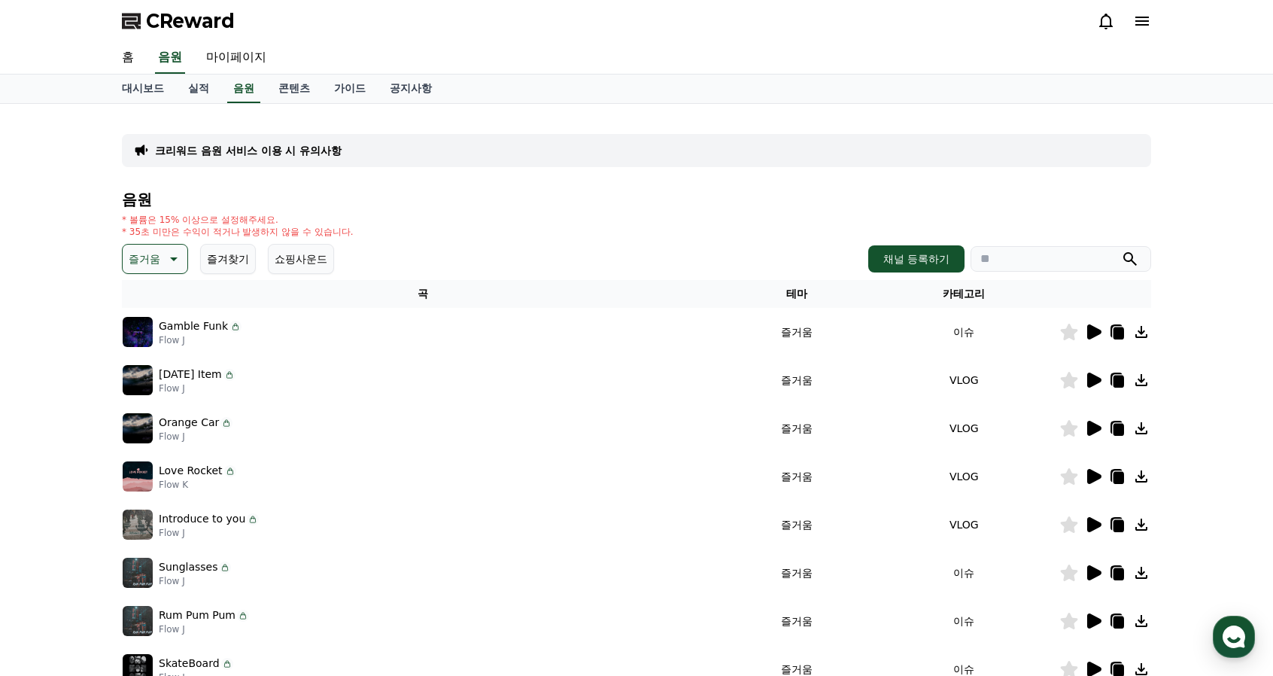
click at [1090, 330] on icon at bounding box center [1095, 331] width 14 height 15
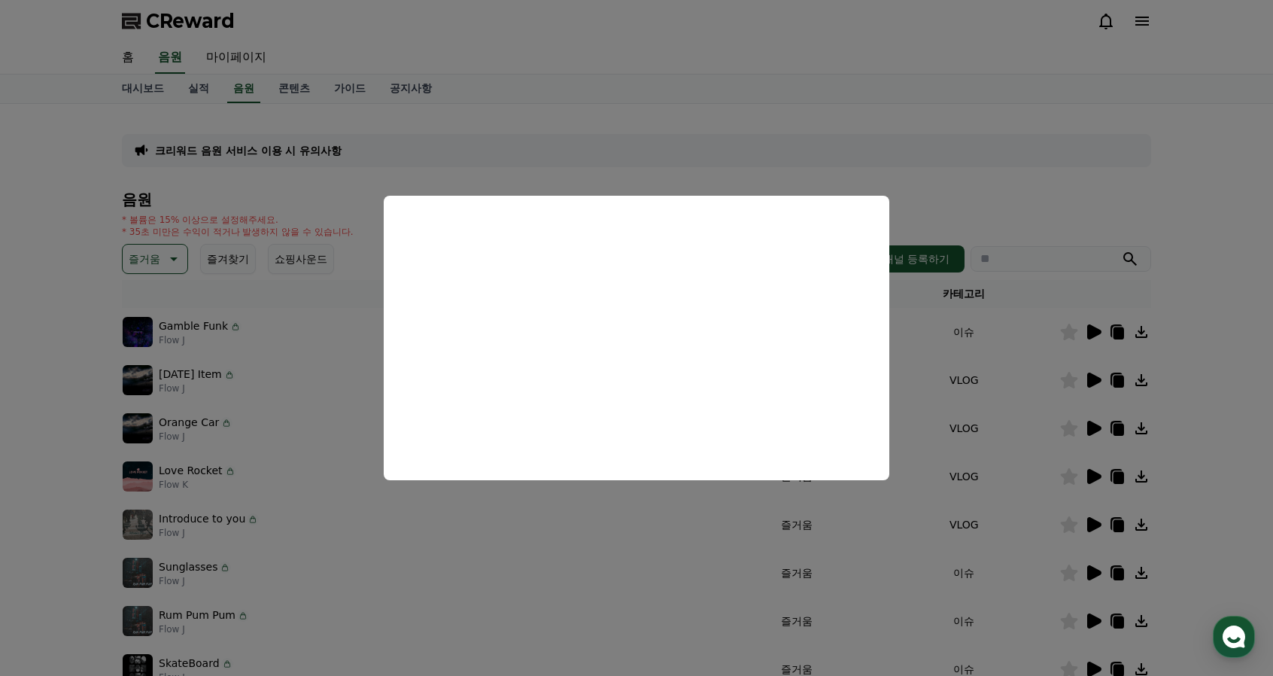
click at [714, 127] on button "close modal" at bounding box center [636, 338] width 1273 height 676
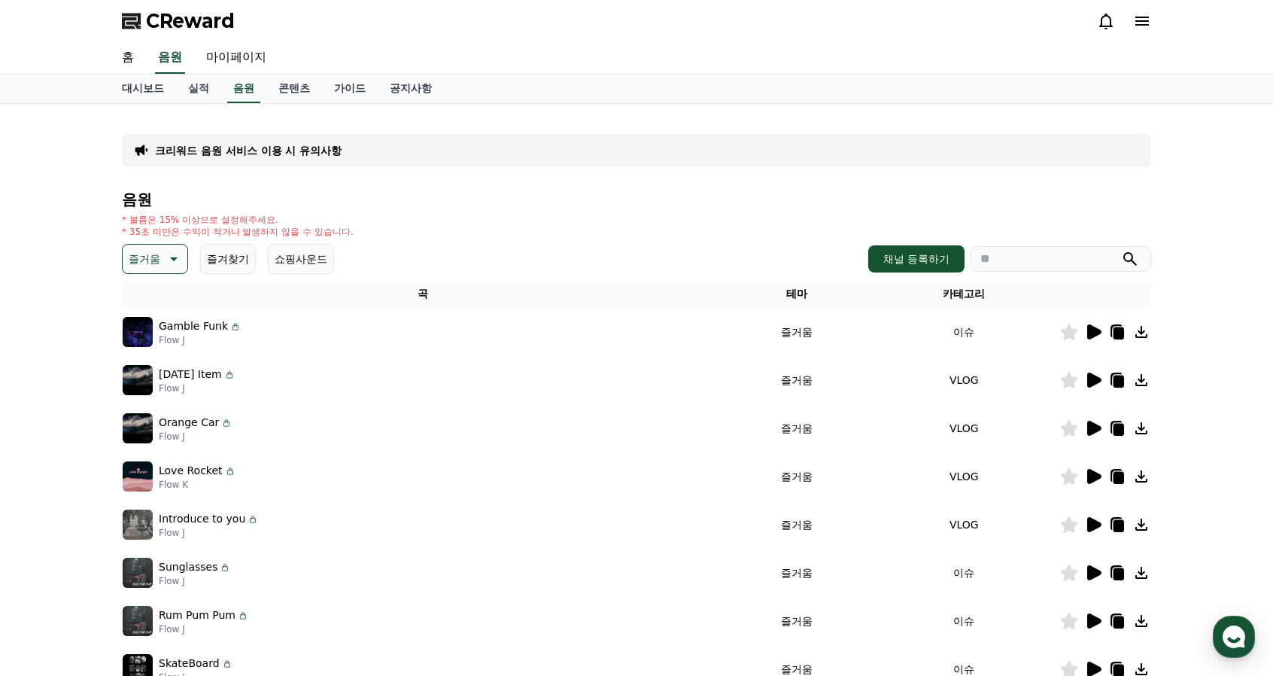
click at [1097, 383] on icon at bounding box center [1094, 380] width 18 height 18
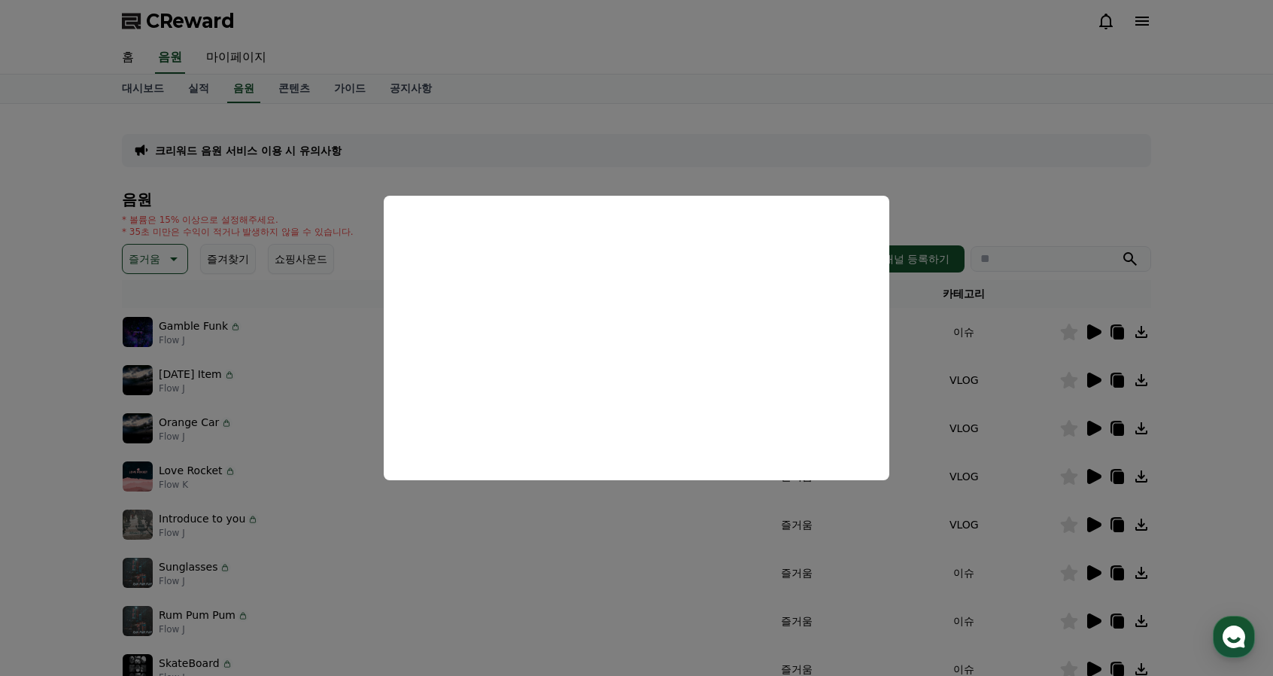
click at [617, 123] on button "close modal" at bounding box center [636, 338] width 1273 height 676
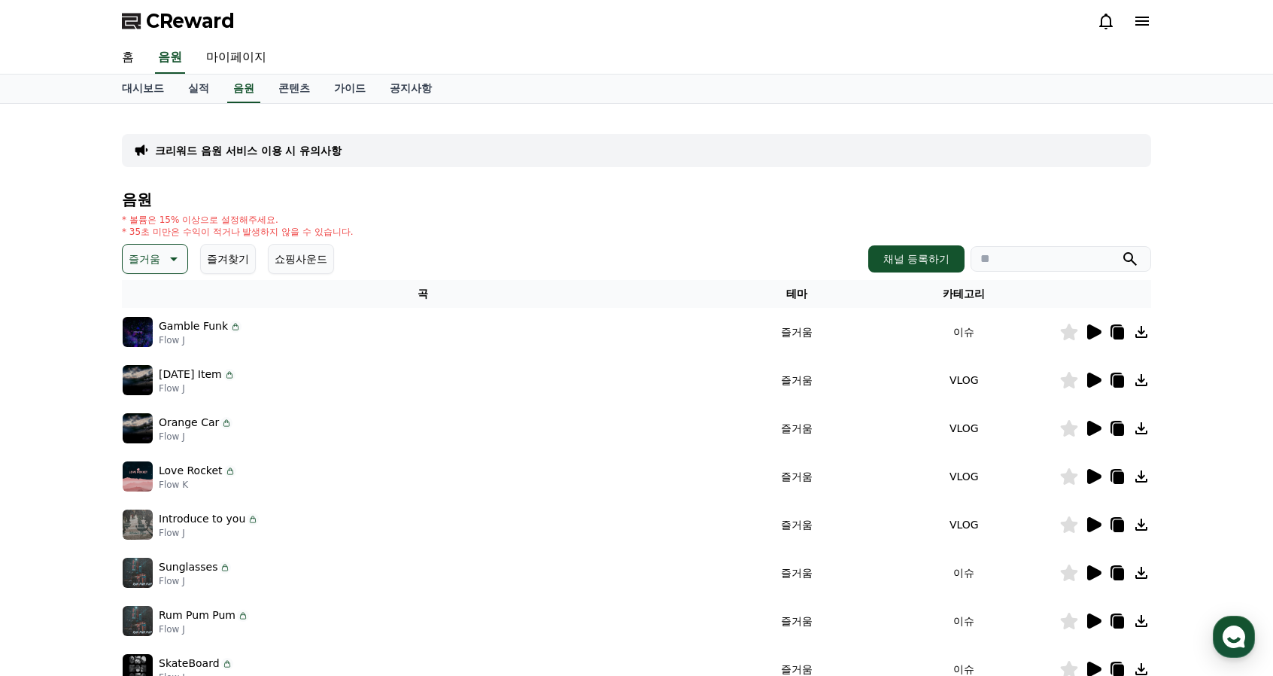
drag, startPoint x: 266, startPoint y: 26, endPoint x: 122, endPoint y: 17, distance: 144.8
click at [122, 17] on div "CReward" at bounding box center [637, 21] width 1054 height 42
copy span "CReward"
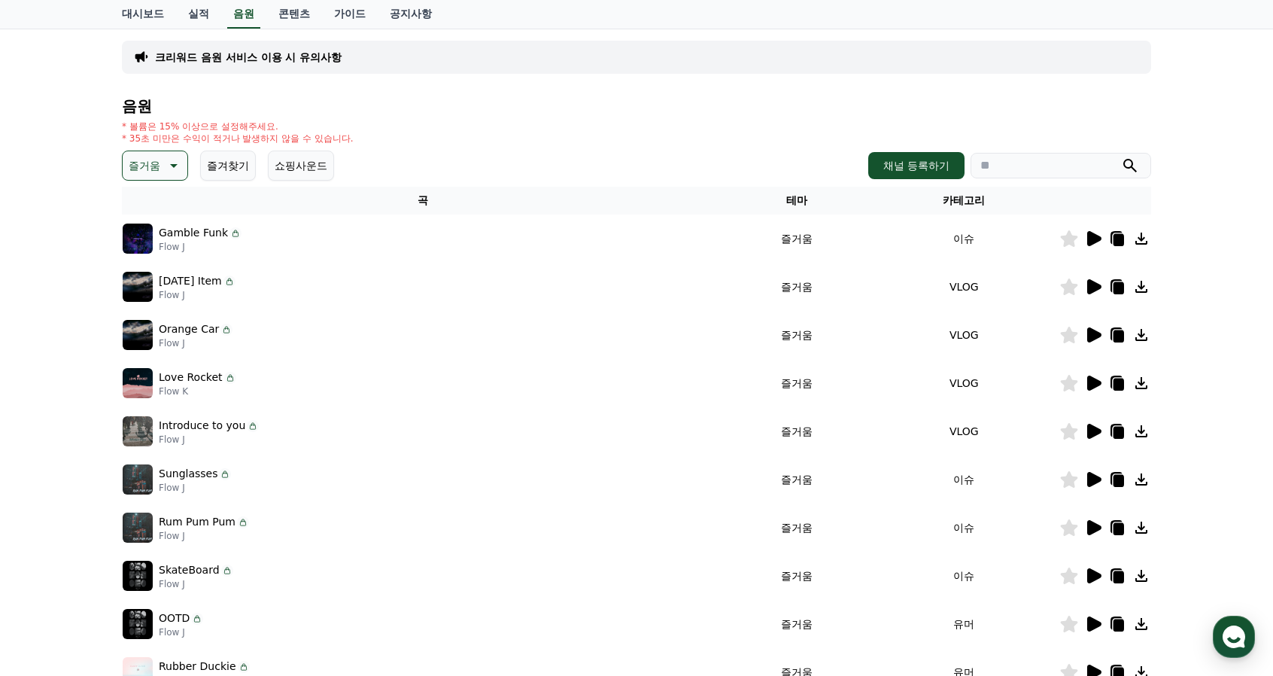
scroll to position [226, 0]
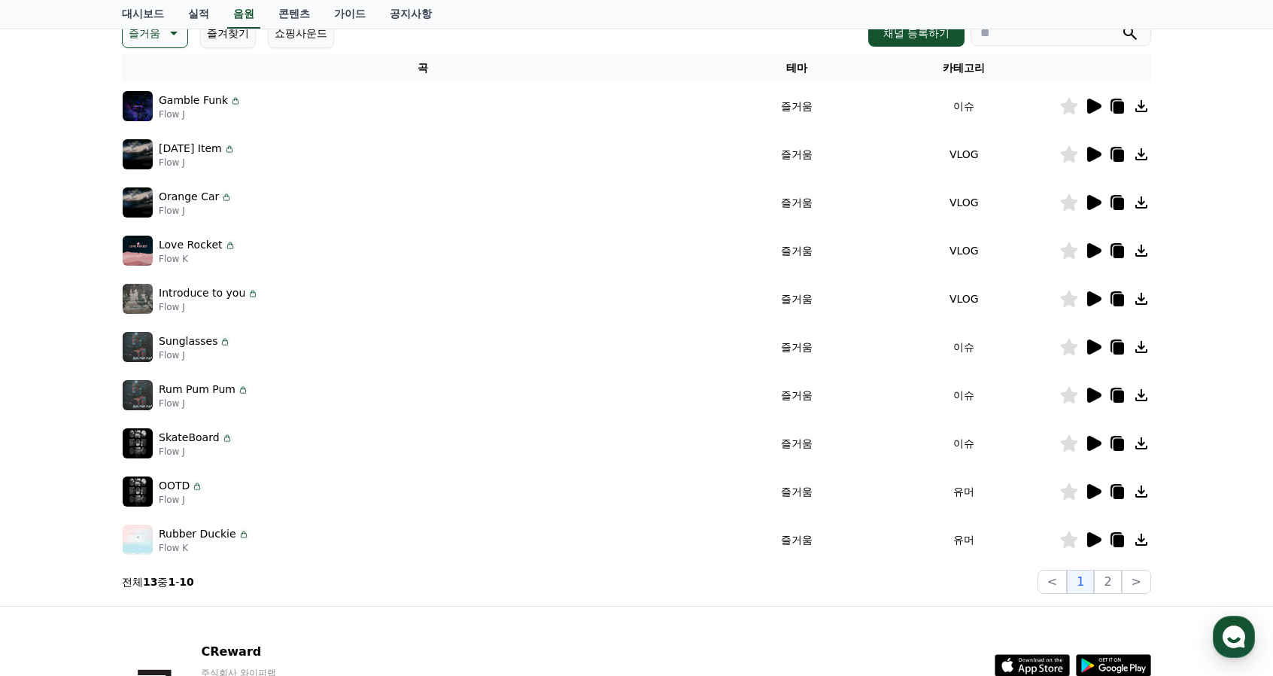
click at [1093, 442] on icon at bounding box center [1095, 443] width 14 height 15
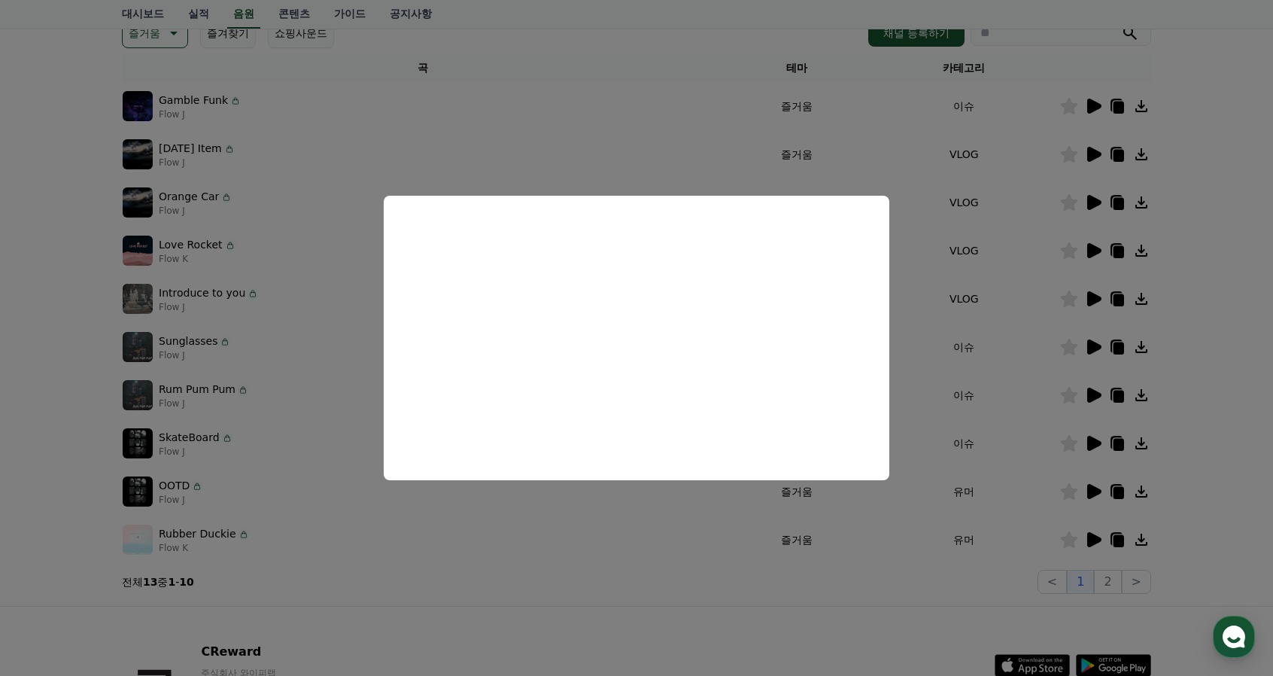
click at [7, 390] on button "close modal" at bounding box center [636, 338] width 1273 height 676
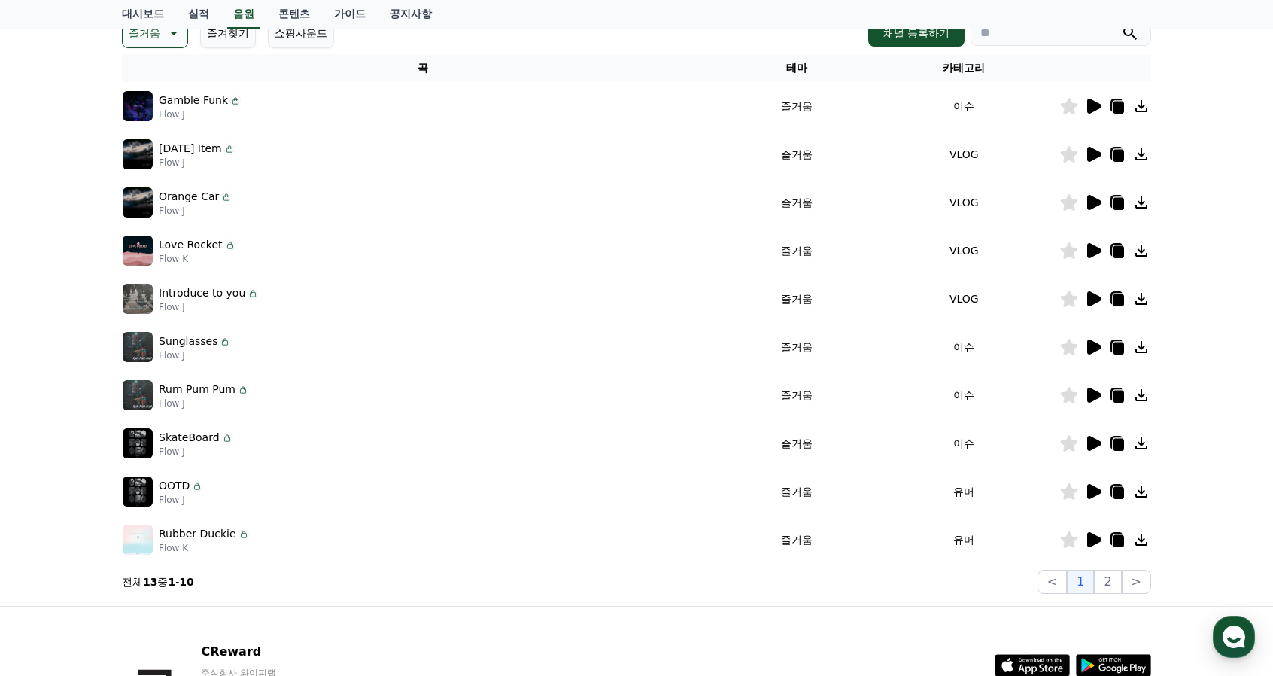
click at [1118, 443] on icon at bounding box center [1119, 445] width 11 height 12
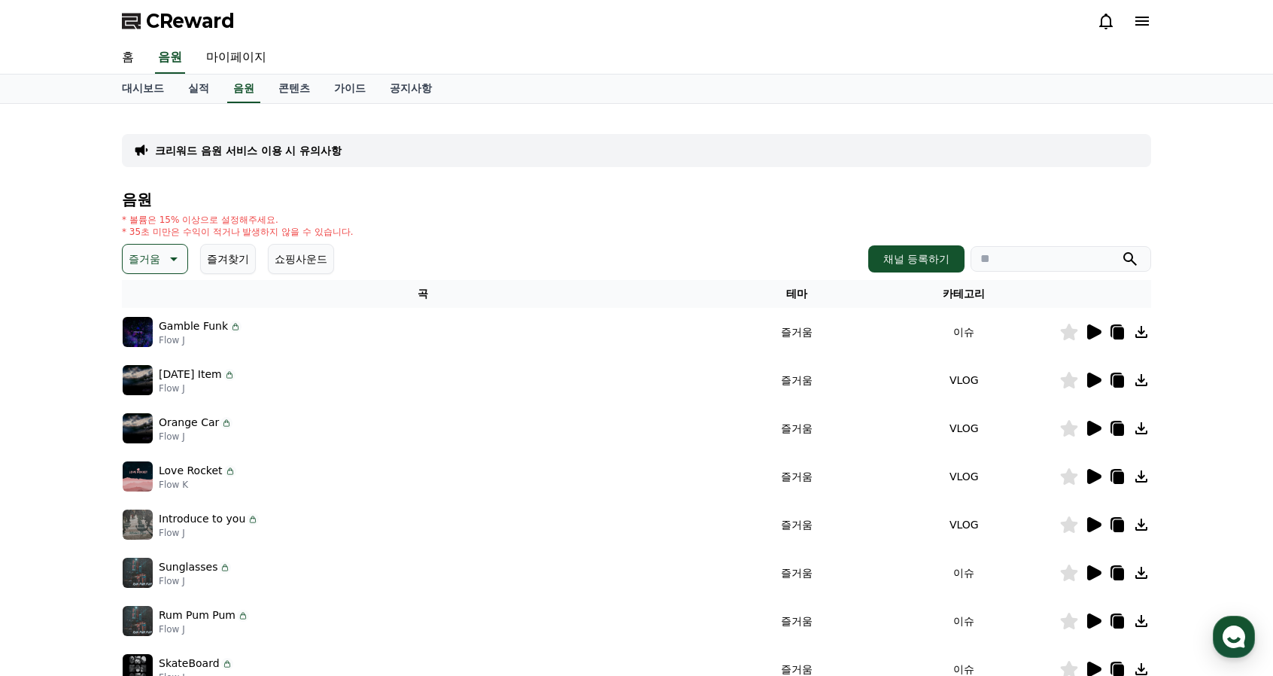
scroll to position [0, 0]
click at [236, 63] on link "마이페이지" at bounding box center [236, 58] width 84 height 32
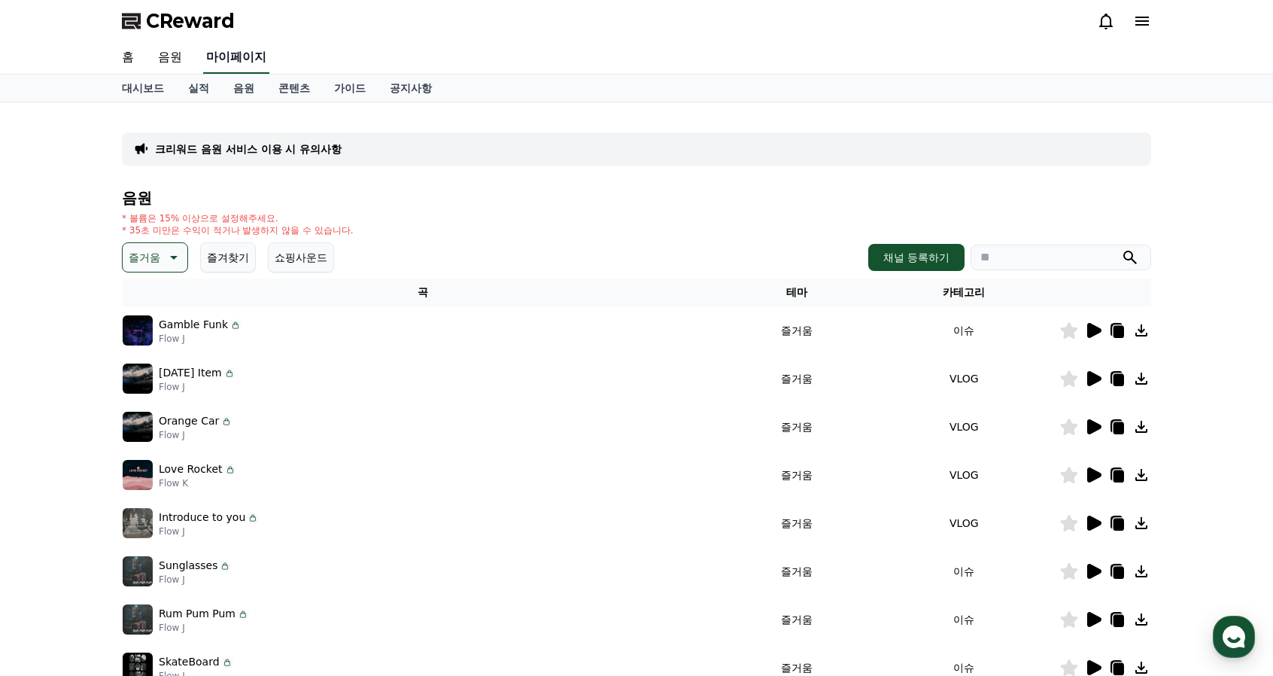
select select "**********"
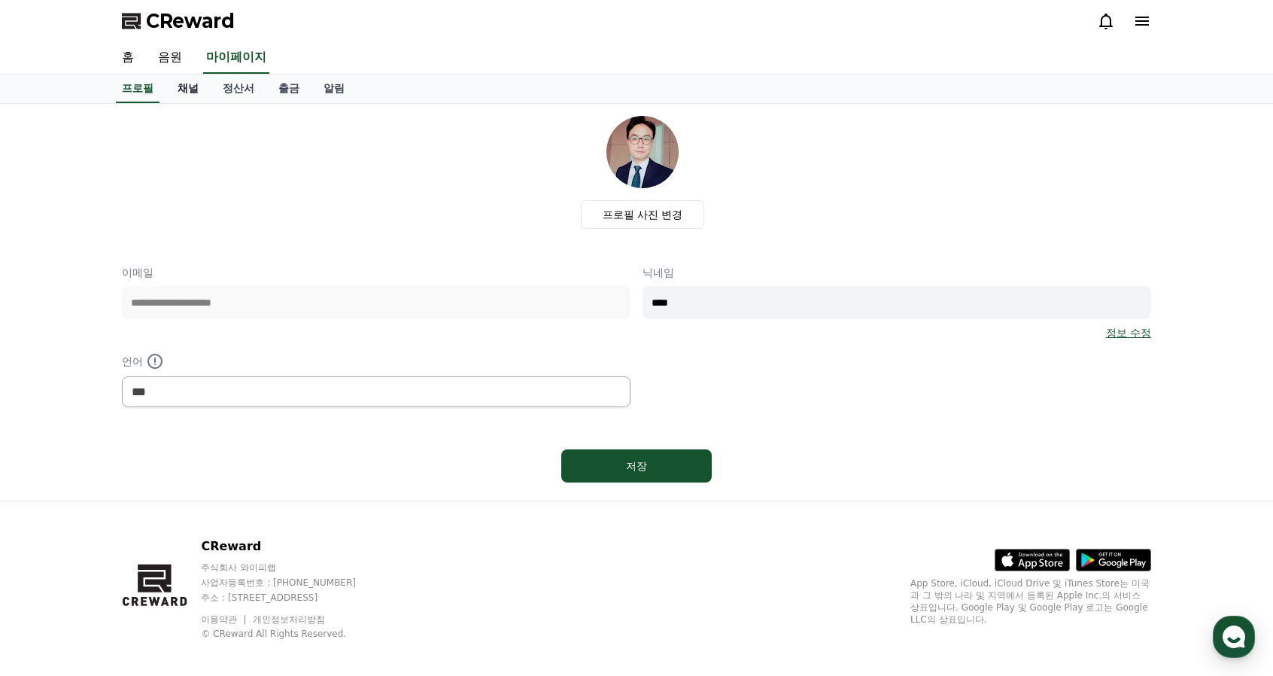
click at [201, 87] on link "채널" at bounding box center [188, 89] width 45 height 29
